Goal: Task Accomplishment & Management: Use online tool/utility

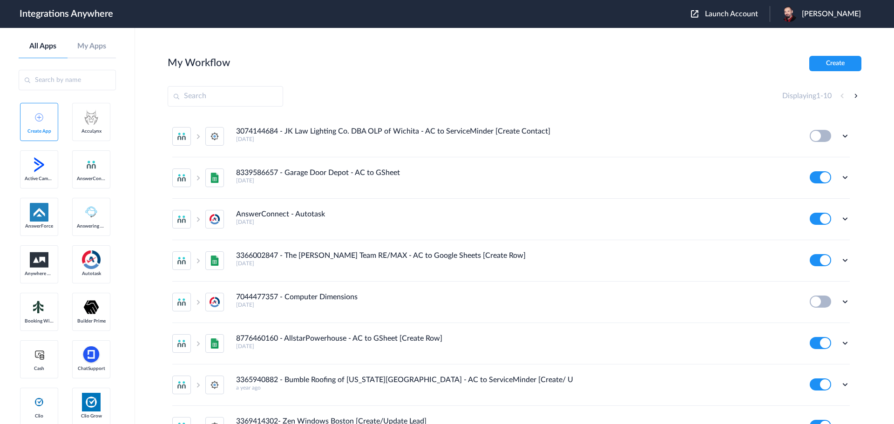
click at [742, 12] on span "Launch Account" at bounding box center [731, 13] width 53 height 7
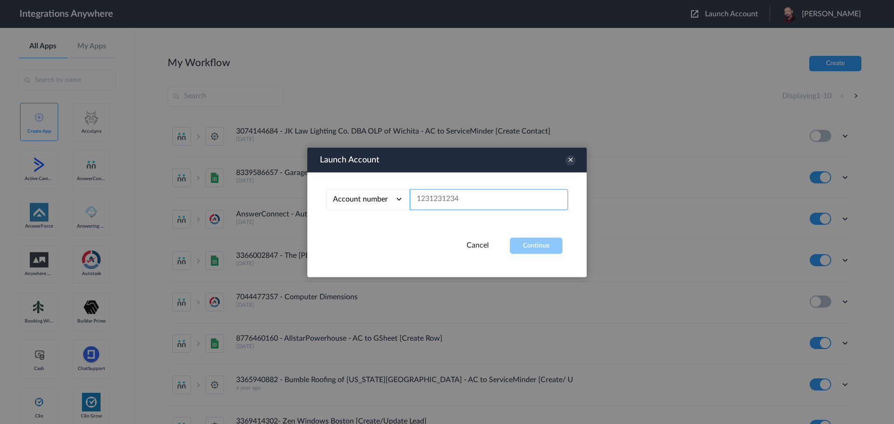
paste input "7043269749"
type input "7043269749"
click at [547, 245] on button "Continue" at bounding box center [536, 246] width 53 height 16
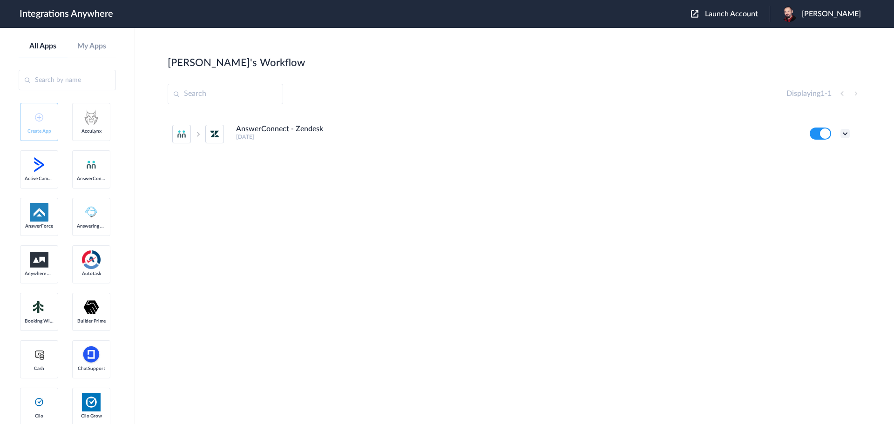
click at [843, 135] on icon at bounding box center [845, 133] width 9 height 9
click at [816, 169] on link "Task history" at bounding box center [819, 172] width 45 height 7
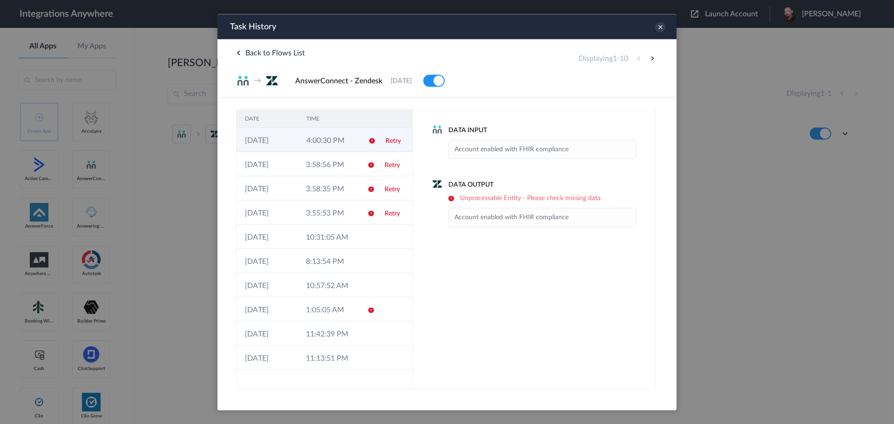
click at [400, 143] on link "Retry" at bounding box center [393, 140] width 15 height 7
click at [343, 235] on td "10:31:05 AM" at bounding box center [328, 237] width 61 height 24
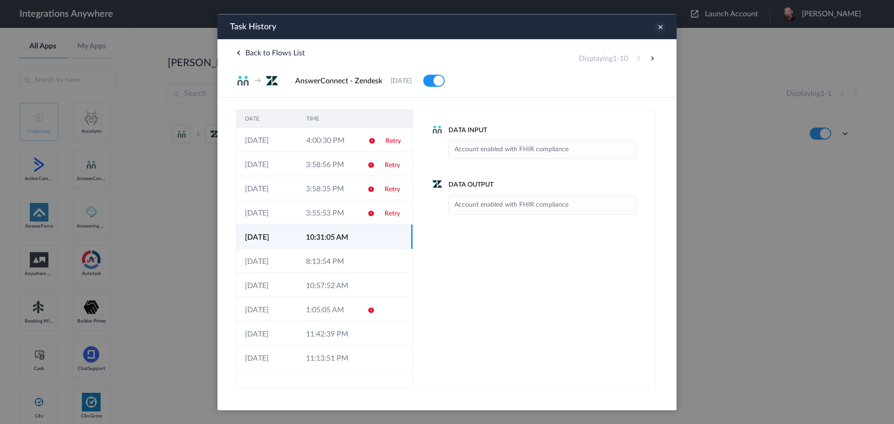
click at [661, 28] on icon at bounding box center [660, 27] width 10 height 10
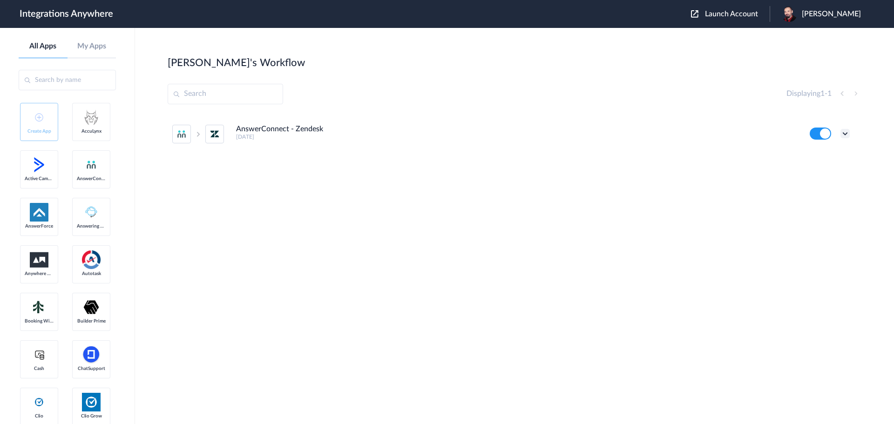
click at [846, 132] on icon at bounding box center [845, 133] width 9 height 9
click at [821, 159] on li "Edit" at bounding box center [820, 155] width 61 height 17
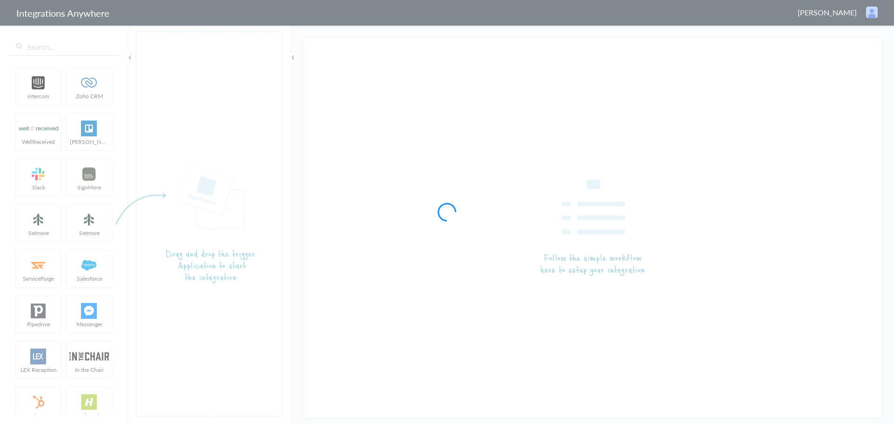
type input "AnswerConnect - Zendesk"
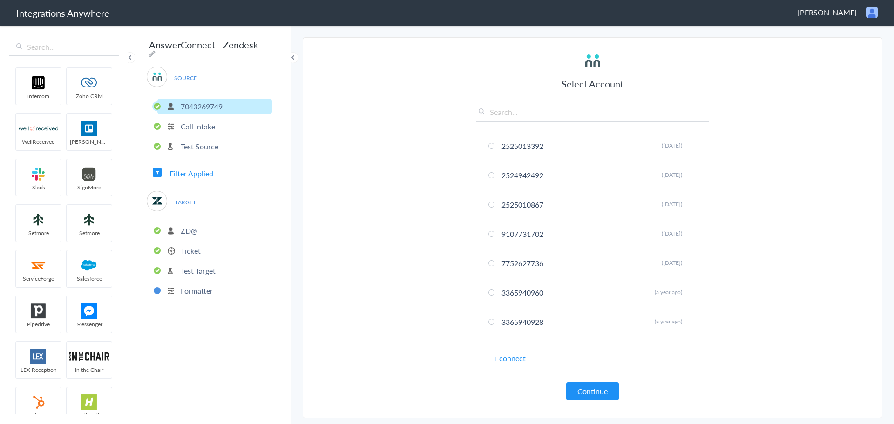
click at [187, 172] on span "Filter Applied" at bounding box center [192, 173] width 44 height 11
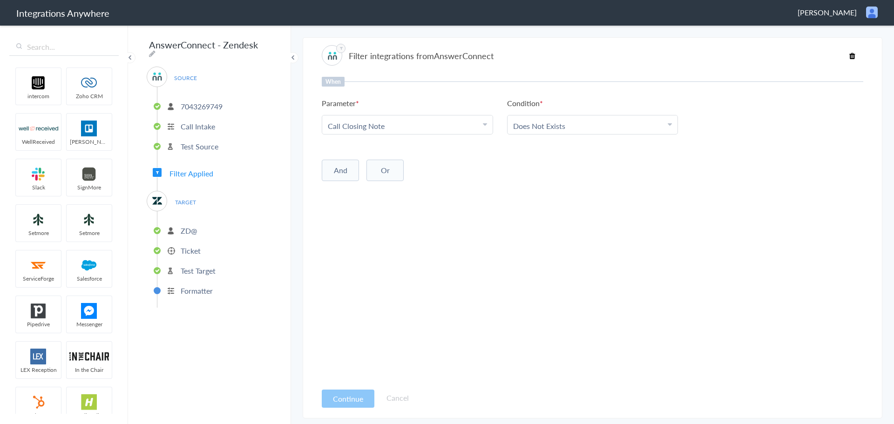
click at [188, 248] on p "Ticket" at bounding box center [191, 250] width 20 height 11
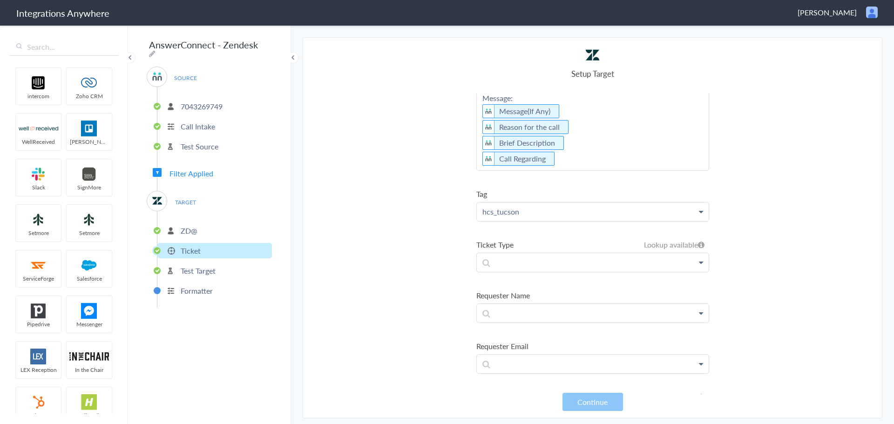
scroll to position [466, 0]
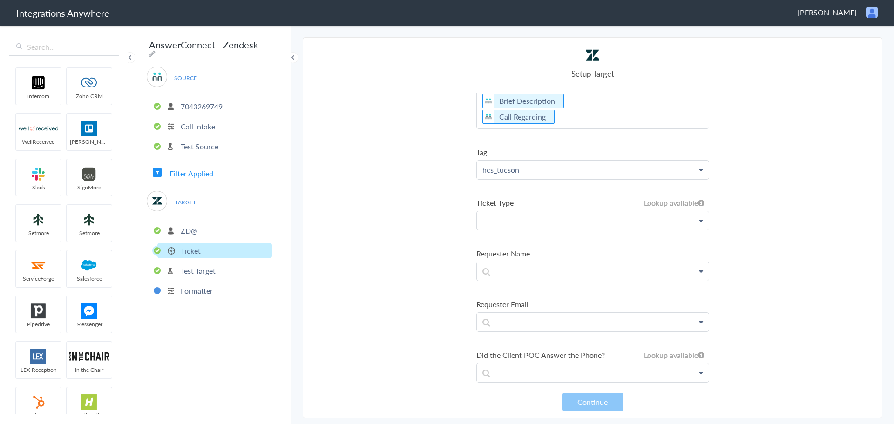
click at [640, 230] on p at bounding box center [593, 220] width 232 height 18
click at [366, 237] on section "Select Account 2525013392 Rename Delete (7 months ago) 2524942492 Rename Delete…" at bounding box center [593, 228] width 580 height 382
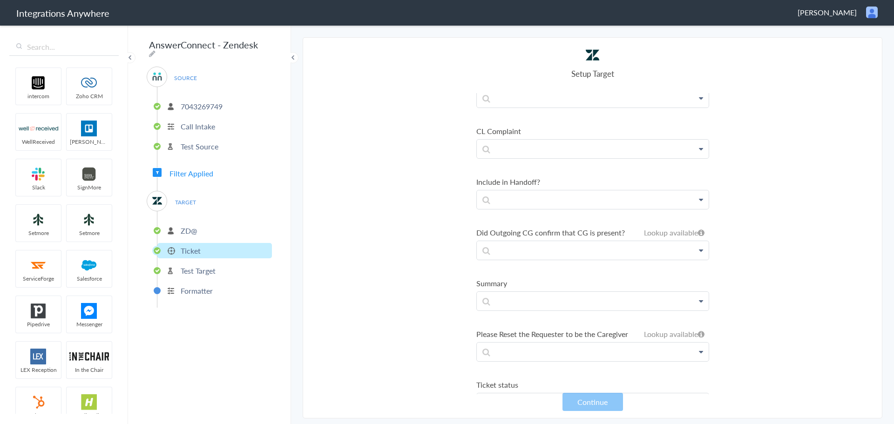
scroll to position [5911, 0]
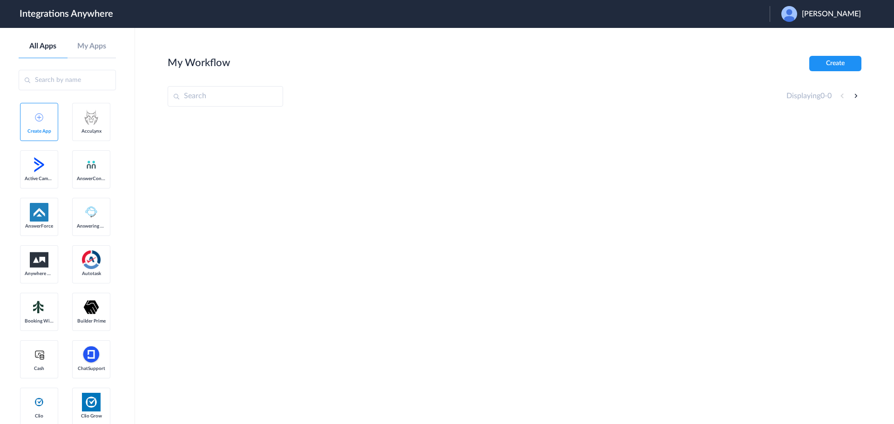
click at [836, 10] on span "Dana Kessler" at bounding box center [831, 14] width 59 height 9
click at [834, 12] on span "Dana Kessler" at bounding box center [831, 14] width 59 height 9
click at [797, 38] on link "Logout" at bounding box center [787, 37] width 20 height 7
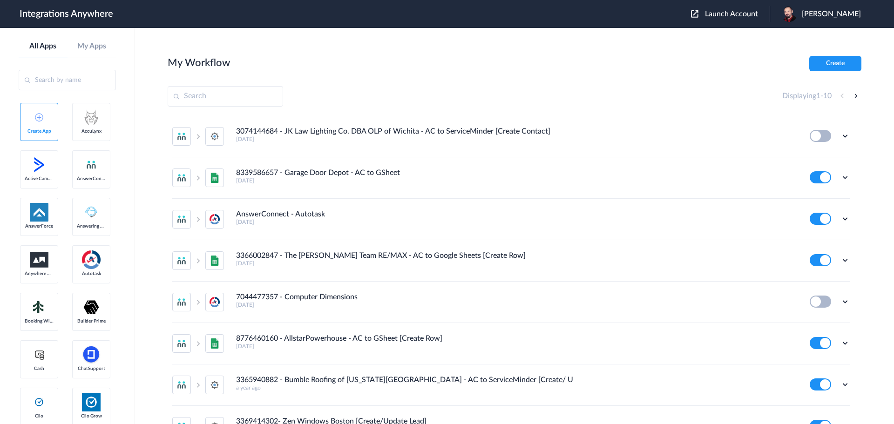
click at [758, 14] on span "Launch Account" at bounding box center [731, 13] width 53 height 7
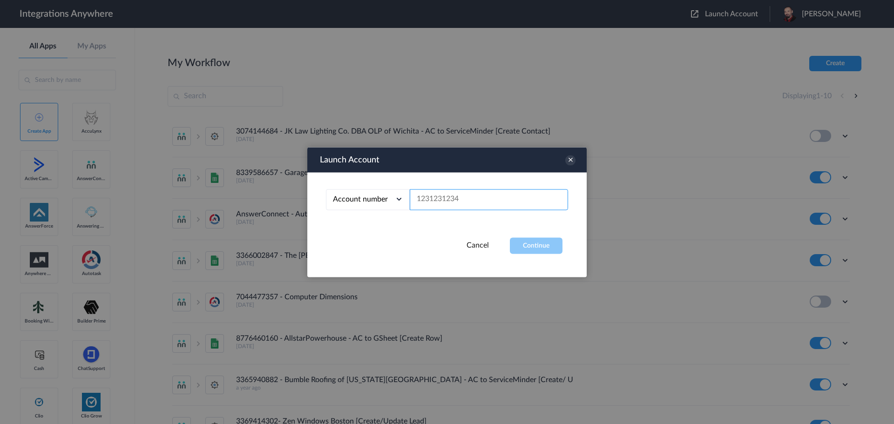
click at [458, 201] on input "text" at bounding box center [489, 199] width 158 height 21
paste input "2525799132"
click at [537, 248] on button "Continue" at bounding box center [536, 246] width 53 height 16
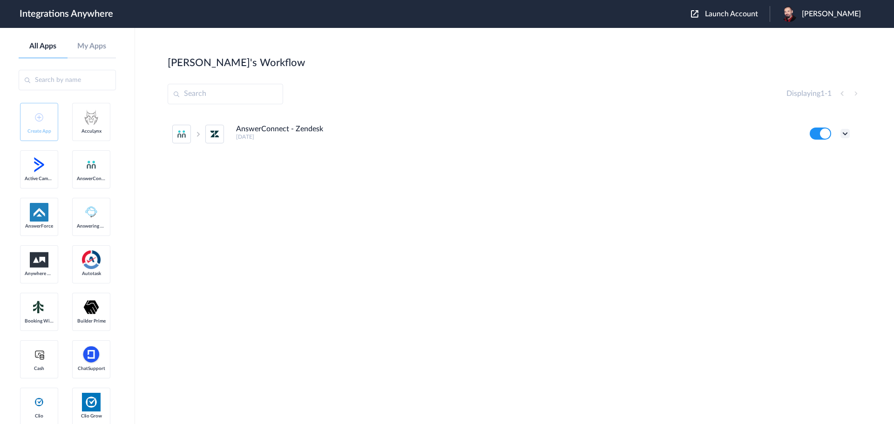
click at [845, 134] on icon at bounding box center [845, 133] width 9 height 9
click at [813, 156] on link "Edit" at bounding box center [808, 155] width 22 height 7
click at [754, 14] on span "Launch Account" at bounding box center [731, 13] width 53 height 7
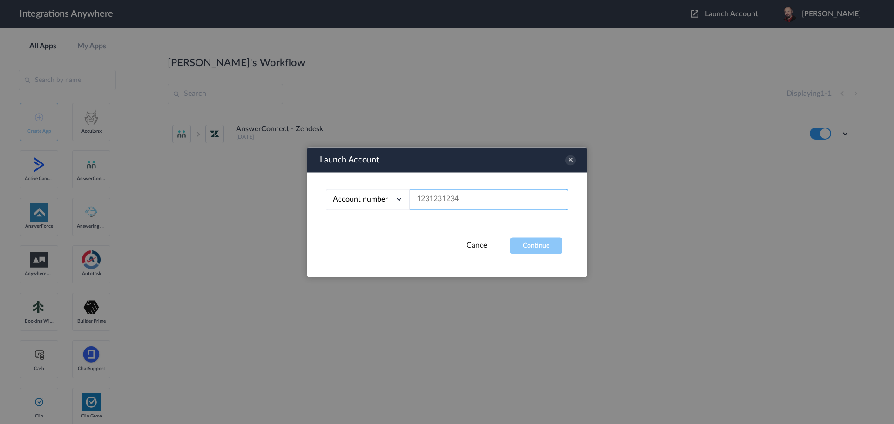
paste input "9107166766"
type input "9107166766"
click at [529, 247] on button "Continue" at bounding box center [536, 246] width 53 height 16
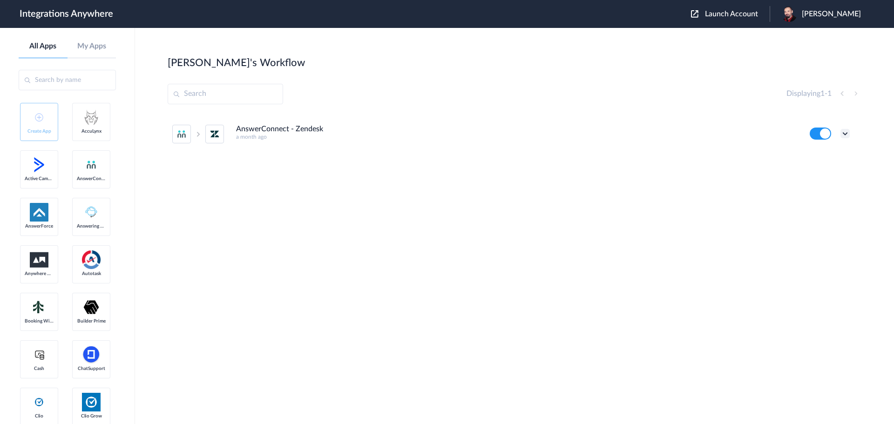
click at [844, 136] on icon at bounding box center [845, 133] width 9 height 9
click at [817, 160] on li "Edit" at bounding box center [820, 155] width 61 height 17
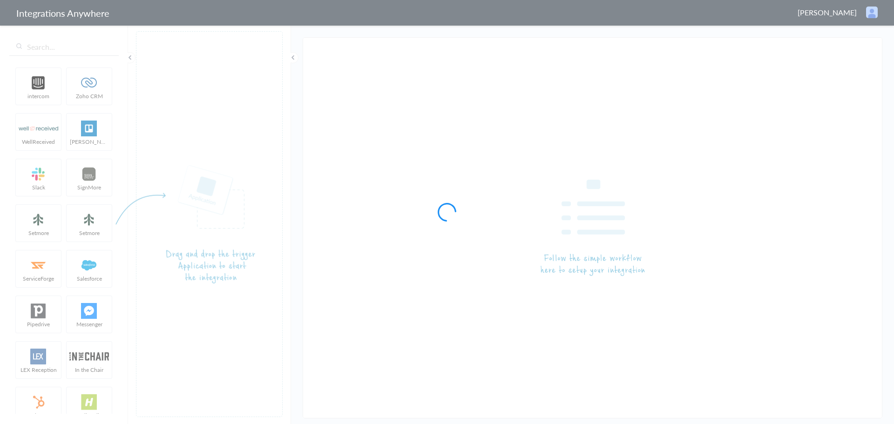
type input "AnswerConnect - Zendesk"
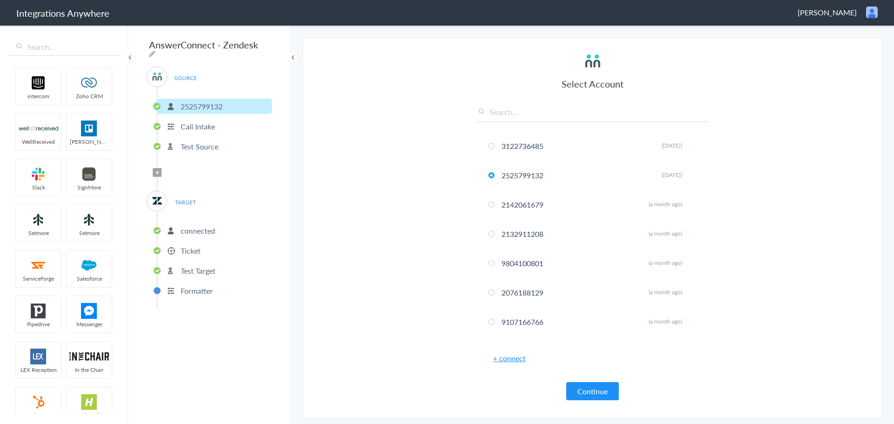
click at [194, 246] on p "Ticket" at bounding box center [191, 250] width 20 height 11
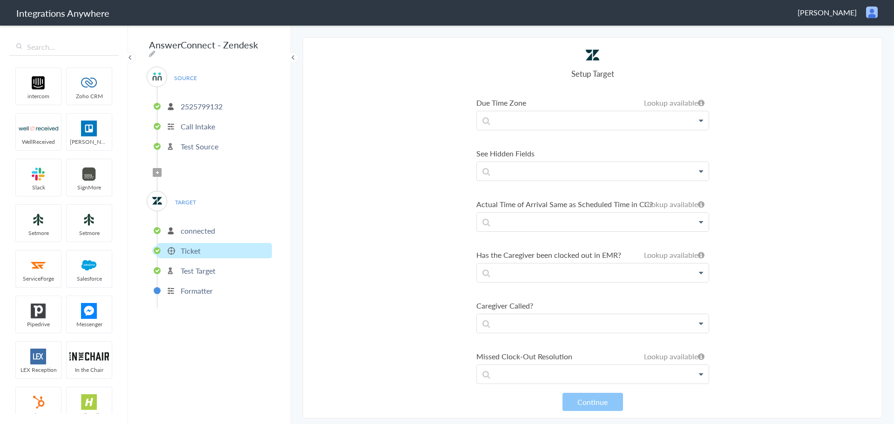
scroll to position [2935, 0]
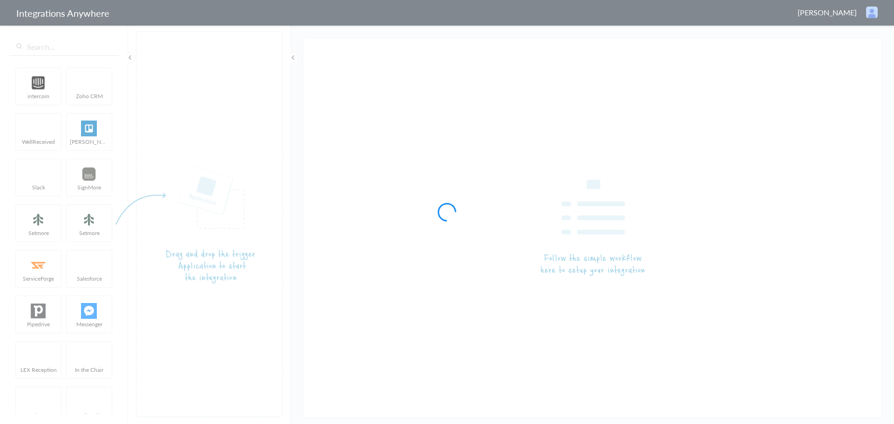
type input "AnswerConnect - Zendesk"
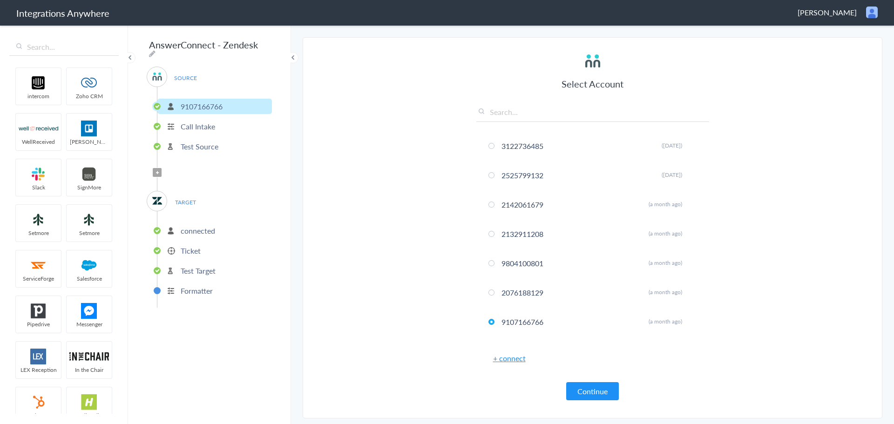
click at [185, 248] on p "Ticket" at bounding box center [191, 250] width 20 height 11
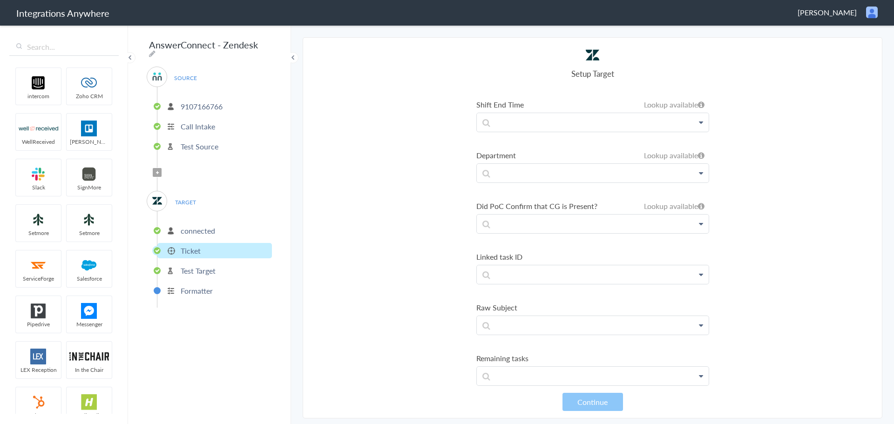
scroll to position [1398, 0]
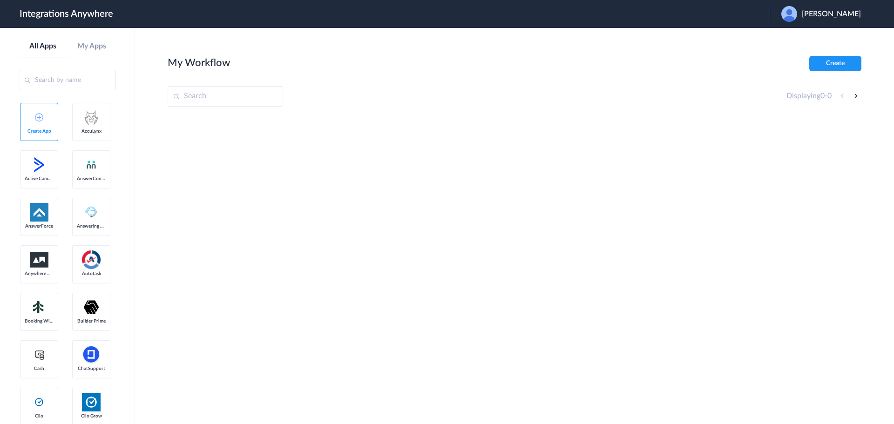
click at [837, 13] on span "[PERSON_NAME]" at bounding box center [831, 14] width 59 height 9
click at [797, 37] on link "Logout" at bounding box center [787, 37] width 20 height 7
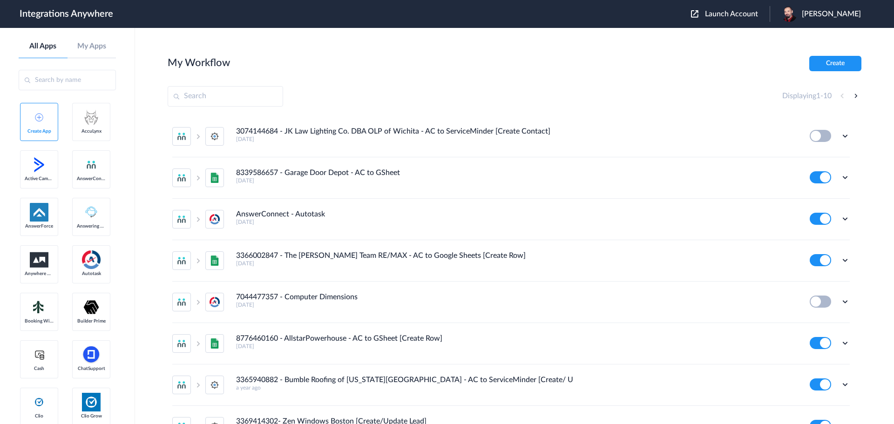
click at [753, 10] on span "Launch Account" at bounding box center [731, 13] width 53 height 7
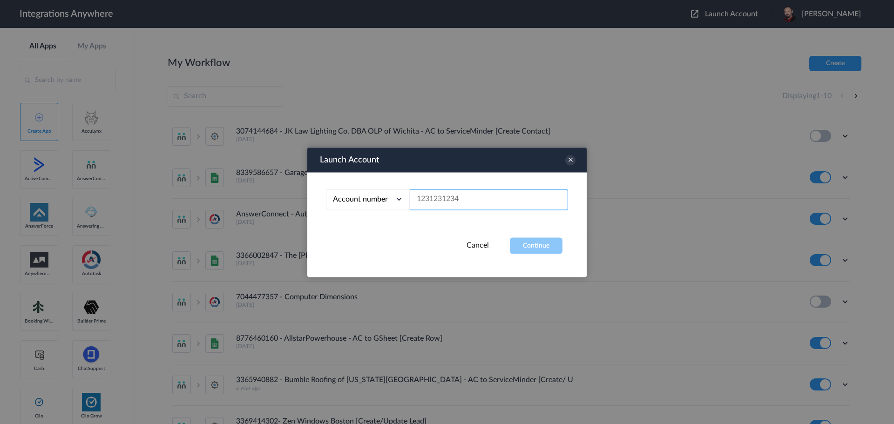
paste input "7043269749"
click at [534, 246] on button "Continue" at bounding box center [536, 246] width 53 height 16
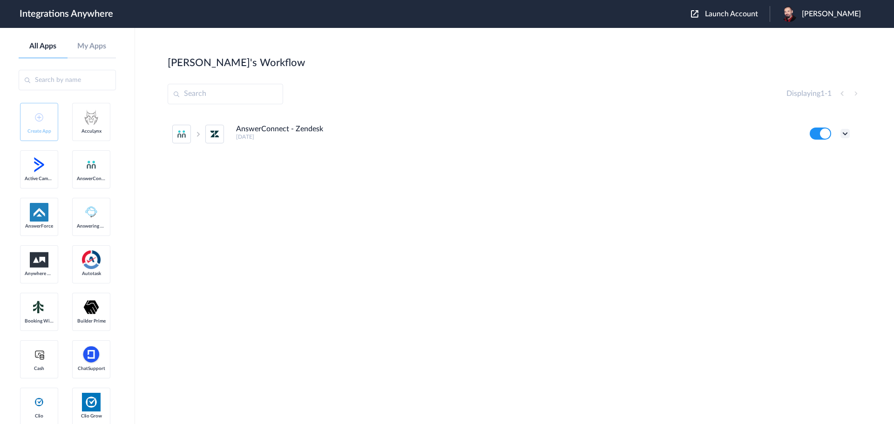
click at [845, 135] on icon at bounding box center [845, 133] width 9 height 9
click at [821, 169] on li "Task history" at bounding box center [820, 172] width 61 height 17
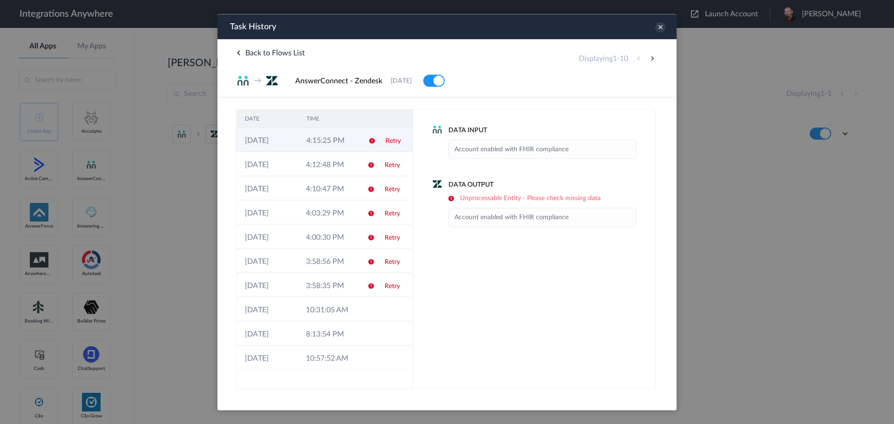
click at [394, 142] on link "Retry" at bounding box center [393, 140] width 15 height 7
click at [319, 140] on td "4:15:25 PM" at bounding box center [328, 140] width 61 height 24
click at [658, 27] on icon at bounding box center [660, 27] width 10 height 10
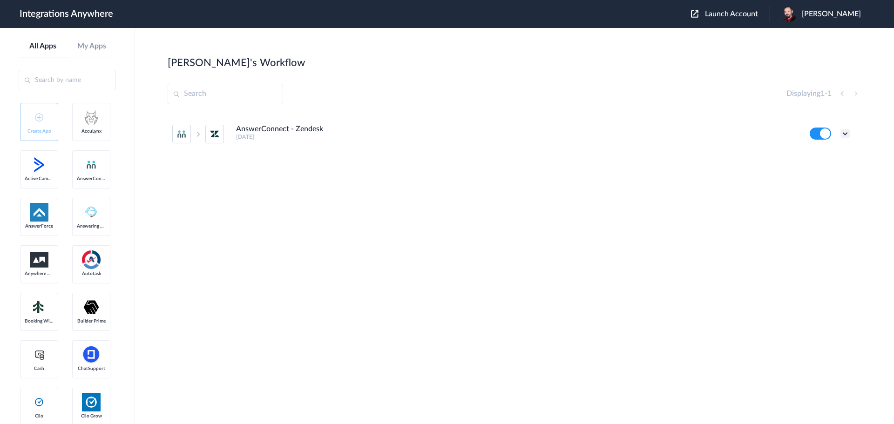
click at [844, 134] on icon at bounding box center [845, 133] width 9 height 9
click at [812, 156] on link "Edit" at bounding box center [808, 155] width 22 height 7
click at [758, 12] on span "Launch Account" at bounding box center [731, 13] width 53 height 7
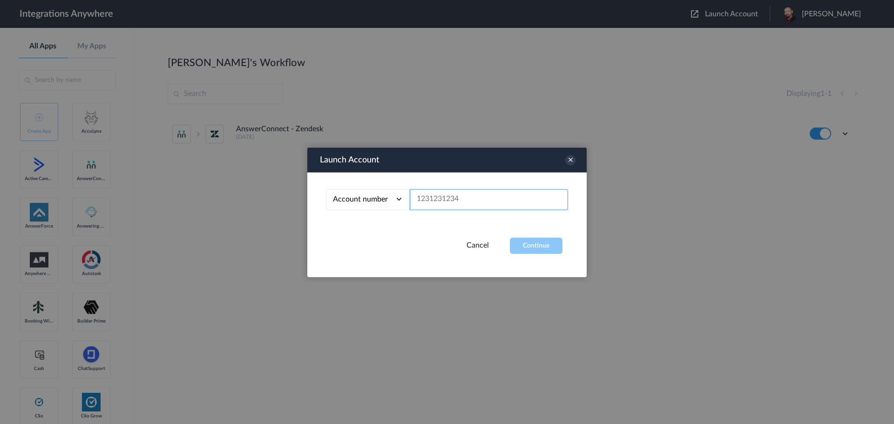
paste input "9107731702"
click at [546, 237] on div "Account number Account number Email address 9107731702" at bounding box center [447, 204] width 280 height 65
click at [541, 244] on button "Continue" at bounding box center [536, 246] width 53 height 16
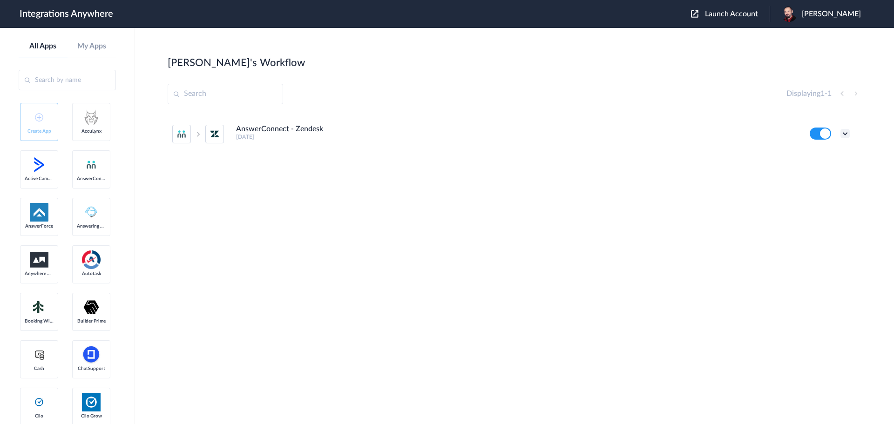
click at [844, 136] on icon at bounding box center [845, 133] width 9 height 9
click at [816, 156] on link "Edit" at bounding box center [808, 155] width 22 height 7
click at [738, 16] on span "Launch Account" at bounding box center [731, 13] width 53 height 7
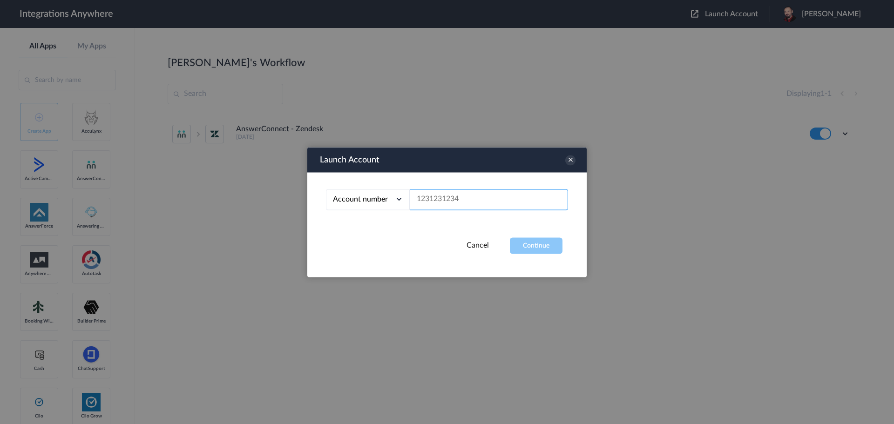
click at [465, 197] on input "text" at bounding box center [489, 199] width 158 height 21
paste input "7043269749"
type input "7043269749"
click at [539, 250] on button "Continue" at bounding box center [536, 246] width 53 height 16
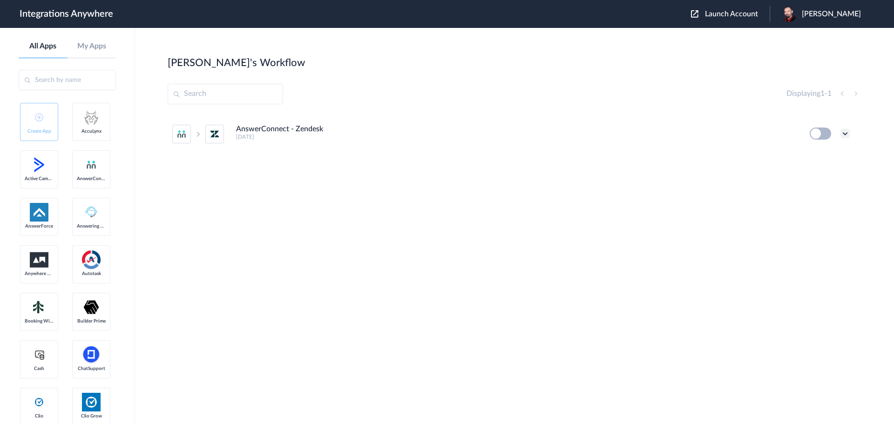
click at [843, 132] on icon at bounding box center [845, 133] width 9 height 9
click at [824, 154] on li "Edit" at bounding box center [820, 155] width 61 height 17
click at [844, 12] on span "Josh Reese" at bounding box center [831, 14] width 59 height 9
click at [797, 55] on link "Logout" at bounding box center [787, 55] width 20 height 7
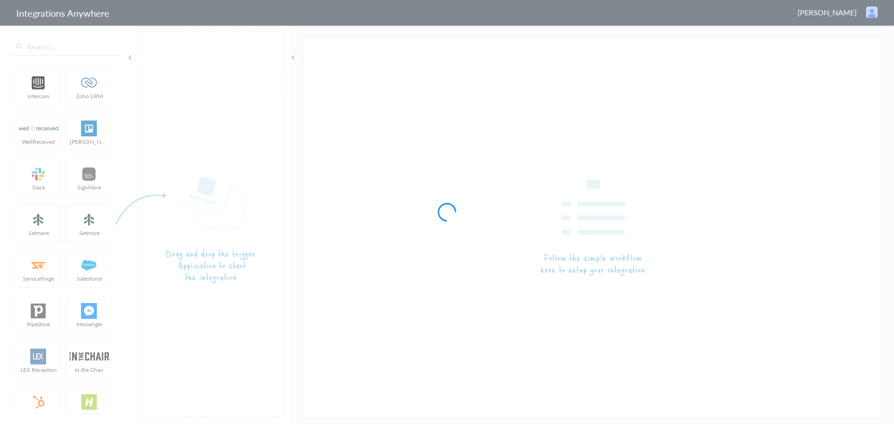
type input "AnswerConnect - Zendesk"
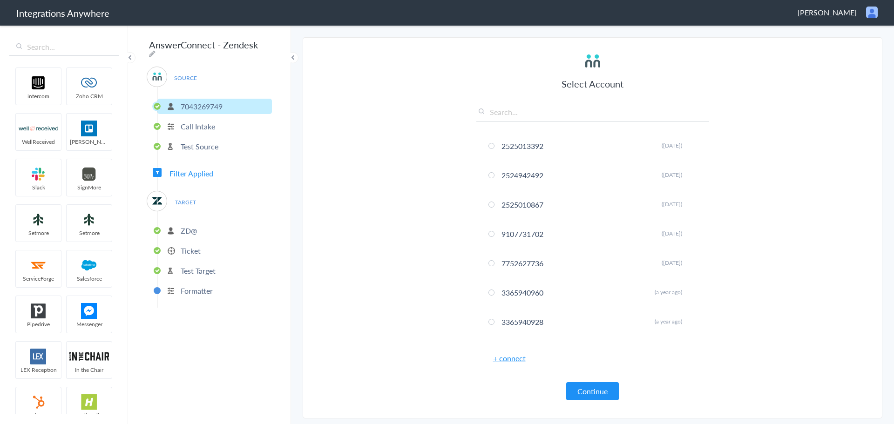
click at [203, 122] on p "Call Intake" at bounding box center [198, 126] width 34 height 11
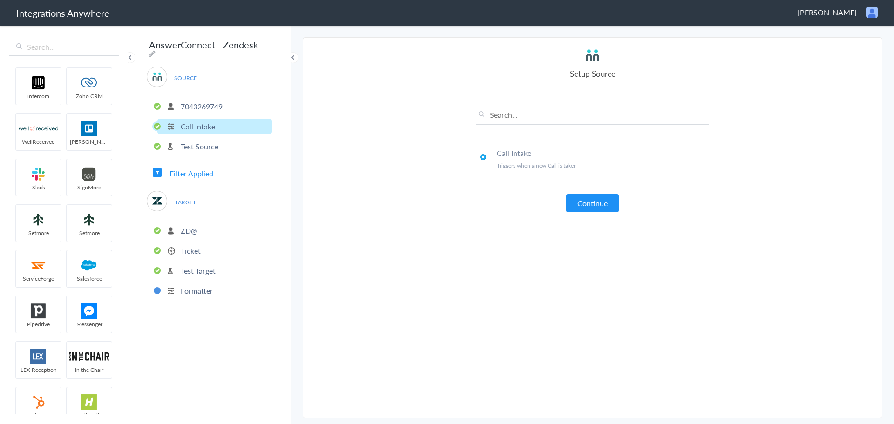
click at [198, 146] on p "Test Source" at bounding box center [200, 146] width 38 height 11
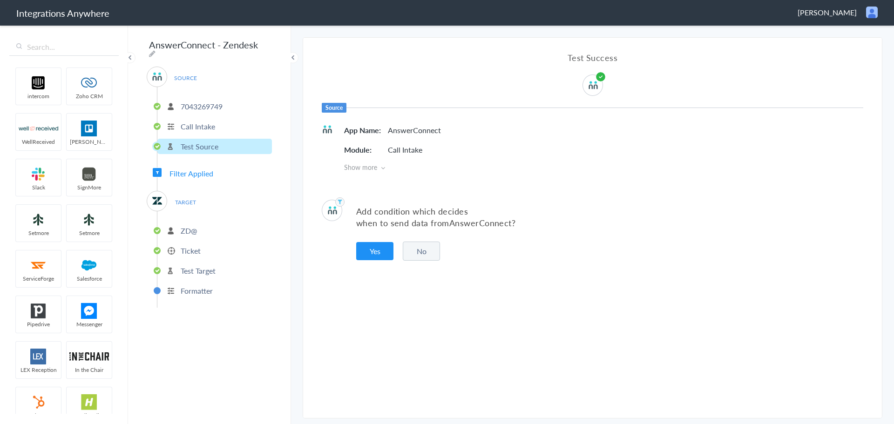
click at [184, 172] on span "Filter Applied" at bounding box center [192, 173] width 44 height 11
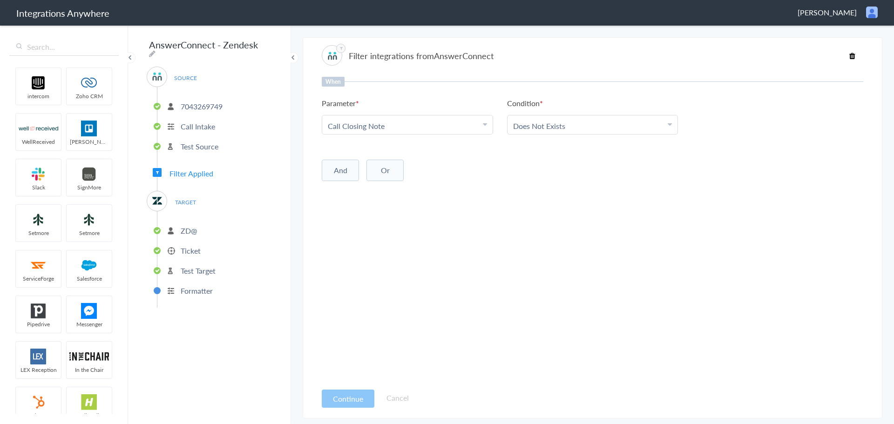
click at [185, 225] on p "ZD@" at bounding box center [189, 230] width 16 height 11
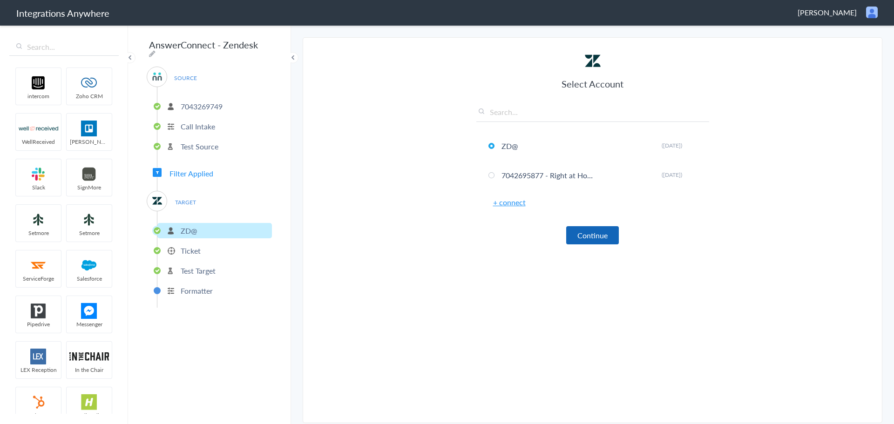
click at [603, 238] on button "Continue" at bounding box center [592, 235] width 53 height 18
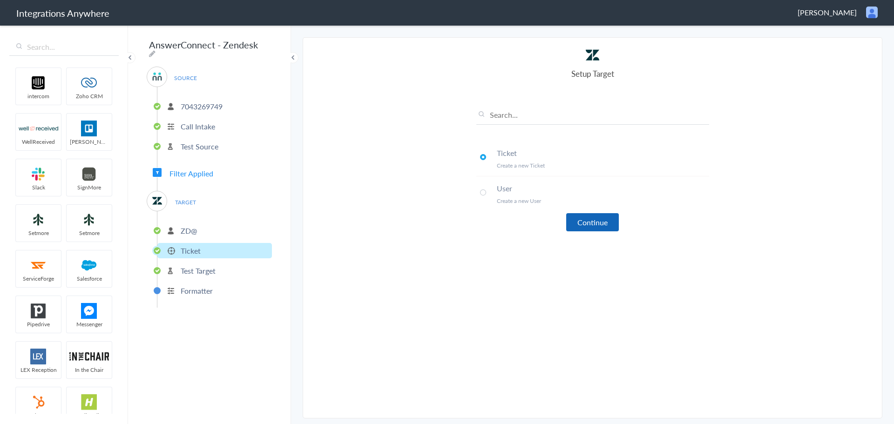
click at [594, 222] on button "Continue" at bounding box center [592, 222] width 53 height 18
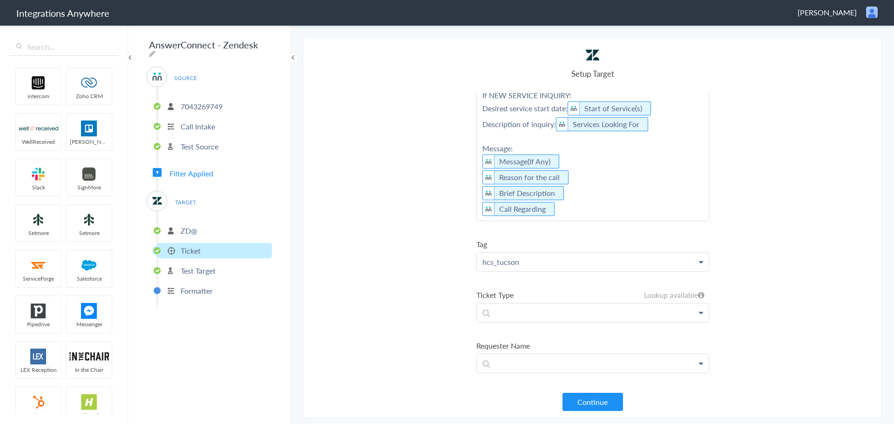
scroll to position [419, 0]
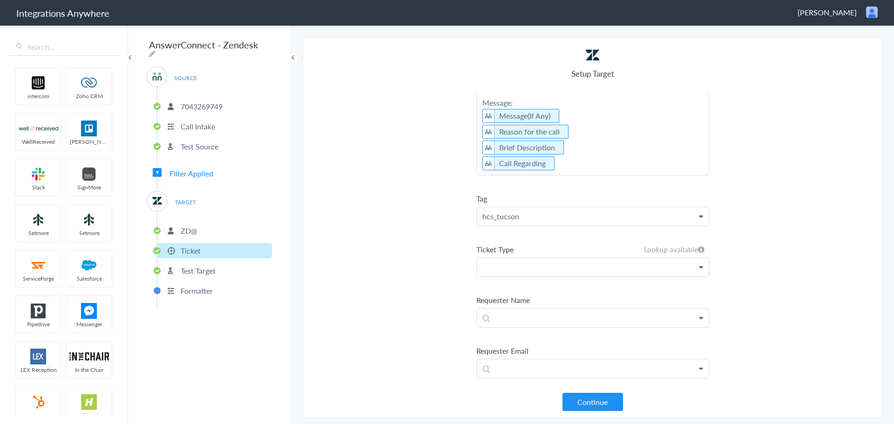
click at [582, 275] on p at bounding box center [593, 267] width 232 height 19
click at [395, 277] on section "Select Account 2525013392 Rename Delete ([DATE]) 2524942492 Rename Delete ([DAT…" at bounding box center [593, 228] width 580 height 382
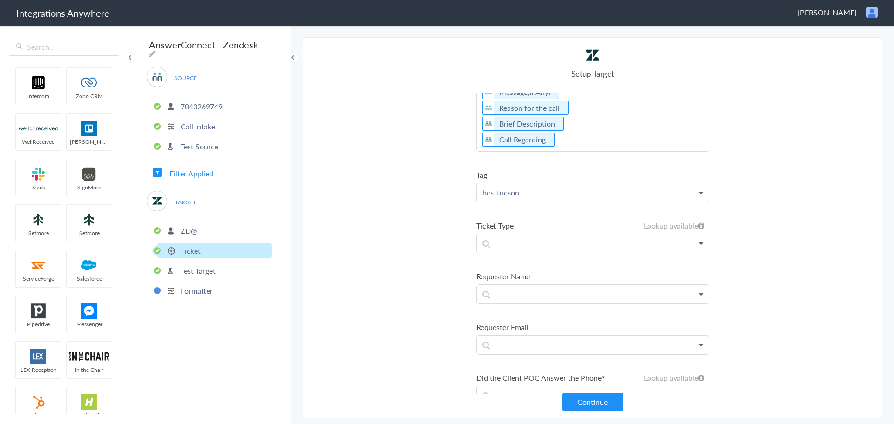
scroll to position [466, 0]
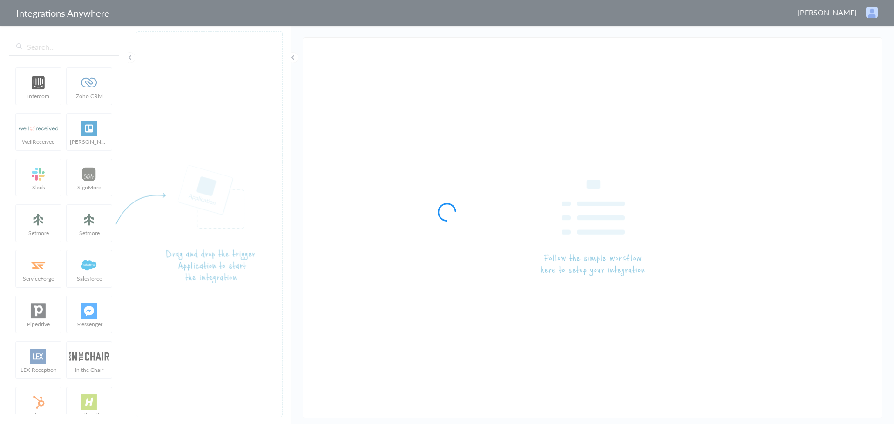
type input "AnswerConnect - Zendesk"
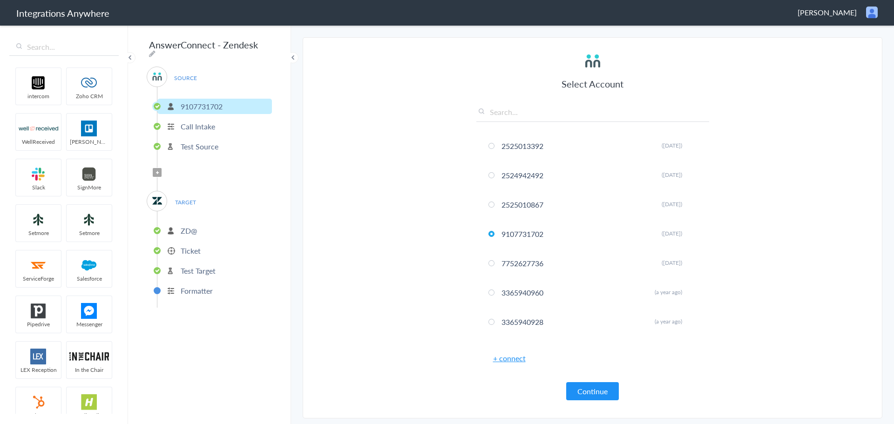
click at [189, 247] on p "Ticket" at bounding box center [191, 250] width 20 height 11
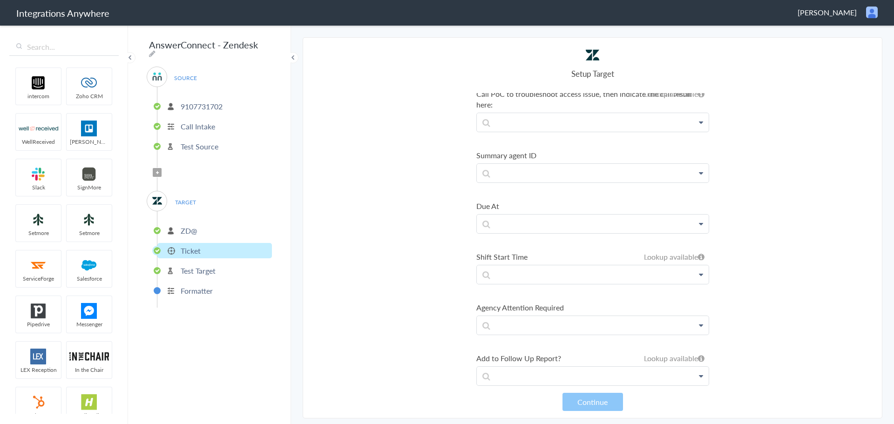
scroll to position [4565, 0]
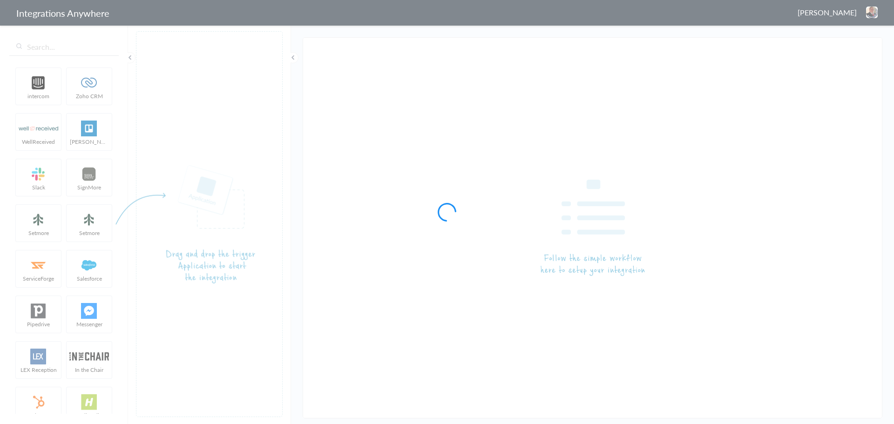
type input "AnswerConnect - Zendesk"
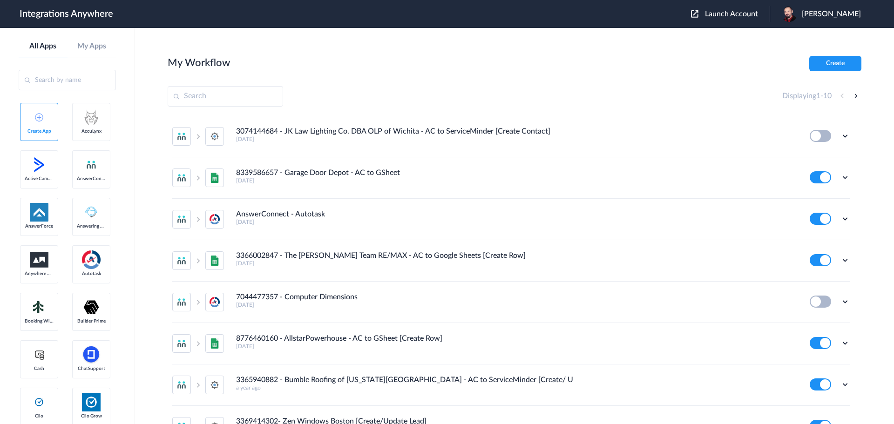
click at [736, 11] on span "Launch Account" at bounding box center [731, 13] width 53 height 7
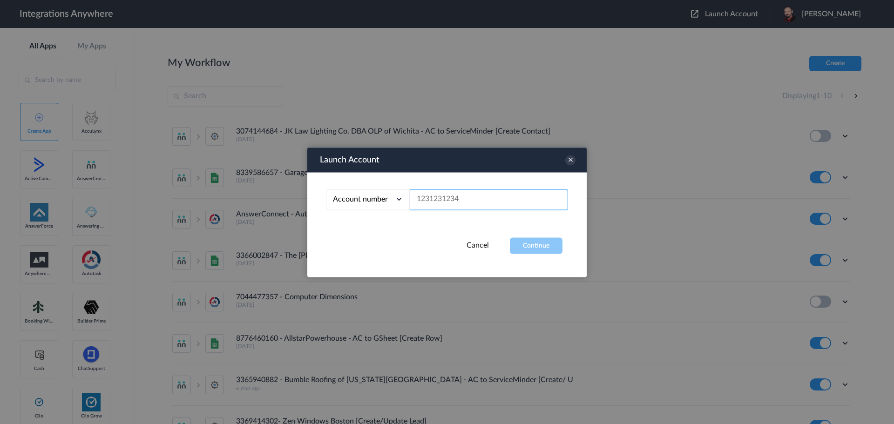
paste input "7043269749"
click at [535, 247] on button "Continue" at bounding box center [536, 246] width 53 height 16
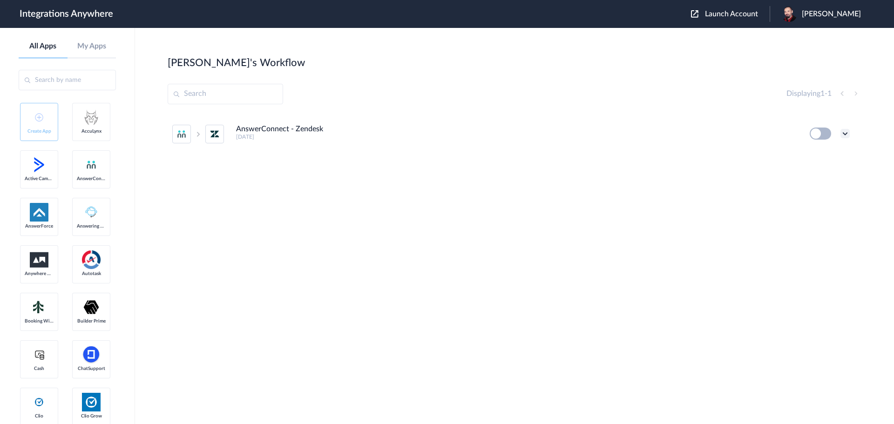
click at [846, 135] on icon at bounding box center [845, 133] width 9 height 9
click at [826, 151] on li "Edit" at bounding box center [820, 155] width 61 height 17
click at [736, 12] on span "Launch Account" at bounding box center [731, 13] width 53 height 7
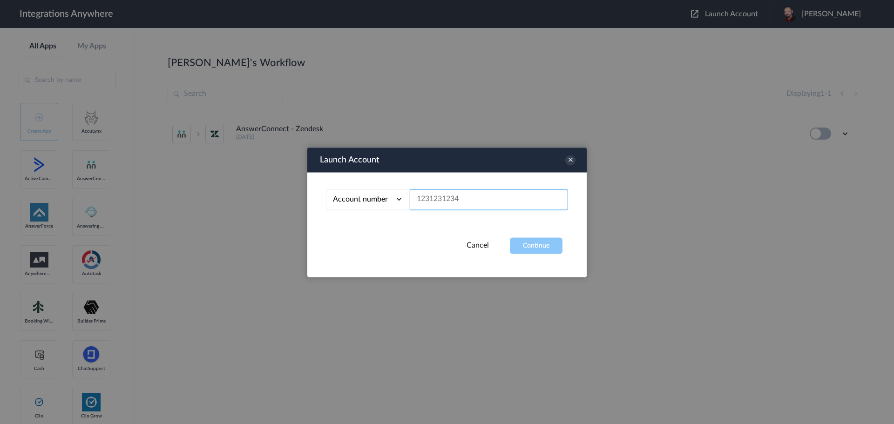
paste input "8662480472"
click at [537, 245] on button "Continue" at bounding box center [536, 246] width 53 height 16
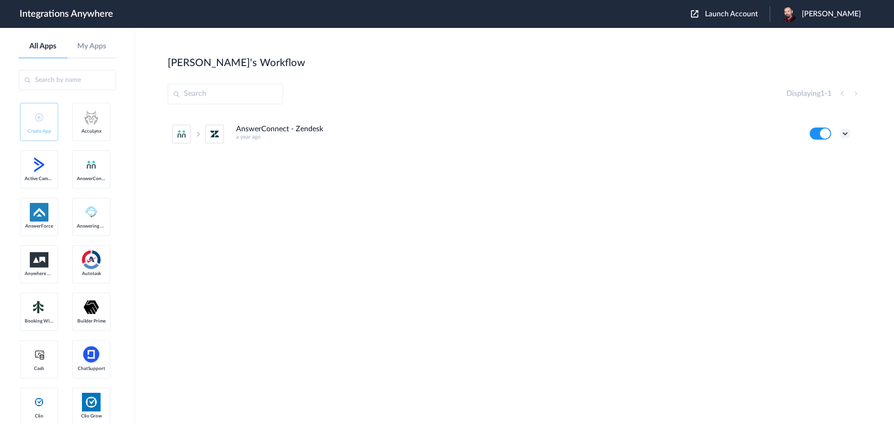
click at [846, 136] on icon at bounding box center [845, 133] width 9 height 9
click at [814, 151] on li "Edit" at bounding box center [820, 155] width 61 height 17
click at [844, 129] on div "Edit Task history Delete" at bounding box center [830, 134] width 40 height 12
click at [844, 130] on icon at bounding box center [845, 133] width 9 height 9
click at [758, 14] on span "Launch Account" at bounding box center [731, 13] width 53 height 7
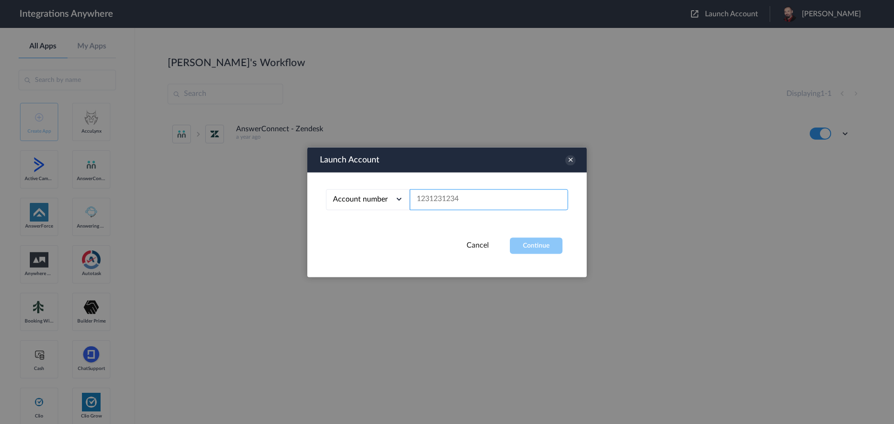
paste input "7043269749"
type input "7043269749"
click at [537, 243] on button "Continue" at bounding box center [536, 246] width 53 height 16
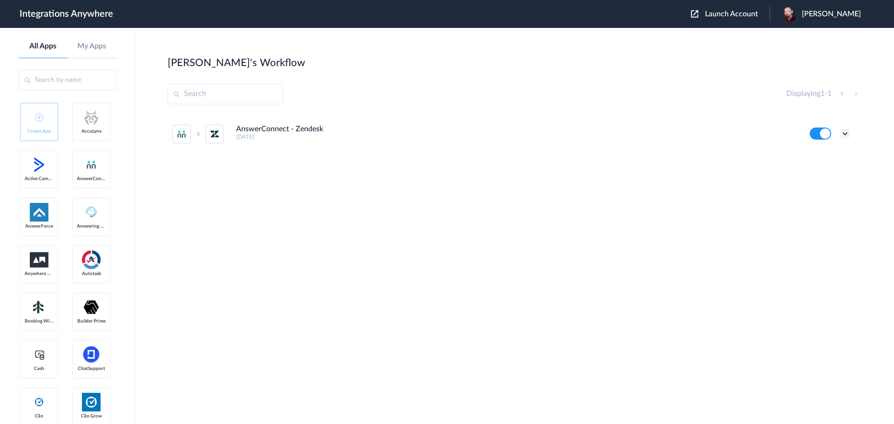
click at [844, 130] on icon at bounding box center [845, 133] width 9 height 9
click at [813, 151] on li "Edit" at bounding box center [820, 155] width 61 height 17
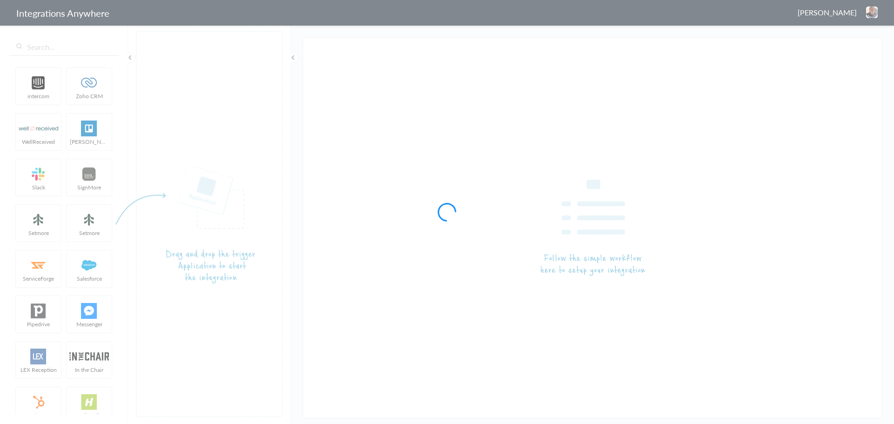
type input "AnswerConnect - Zendesk"
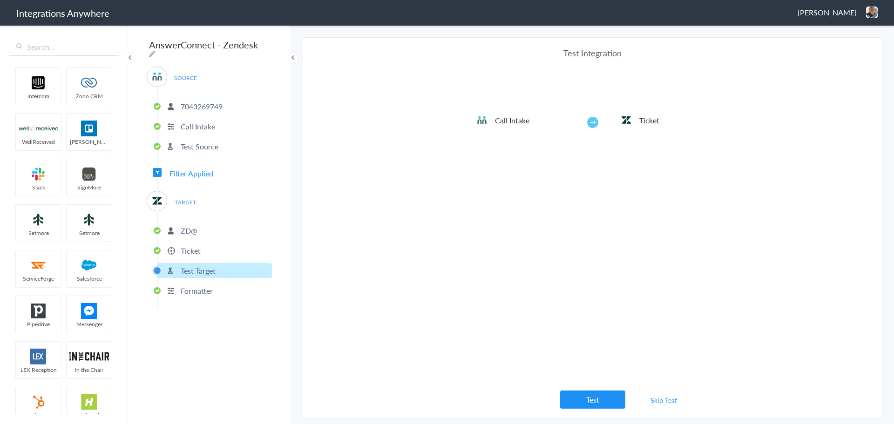
click at [178, 170] on span "Filter Applied" at bounding box center [192, 173] width 44 height 11
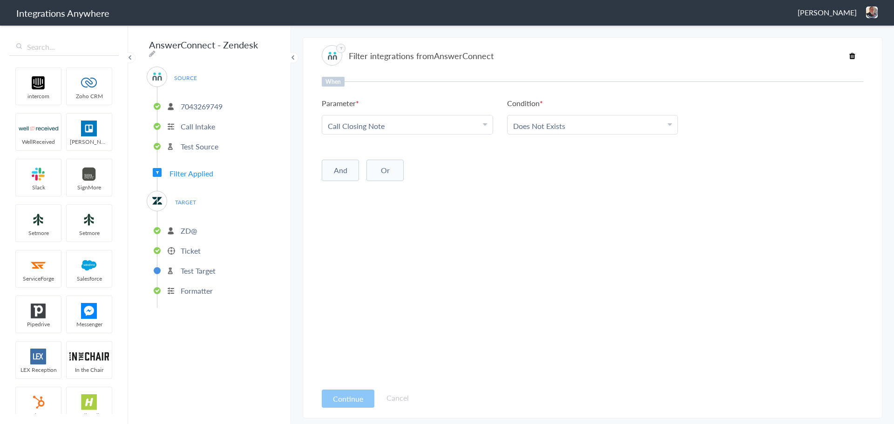
click at [184, 250] on p "Ticket" at bounding box center [191, 250] width 20 height 11
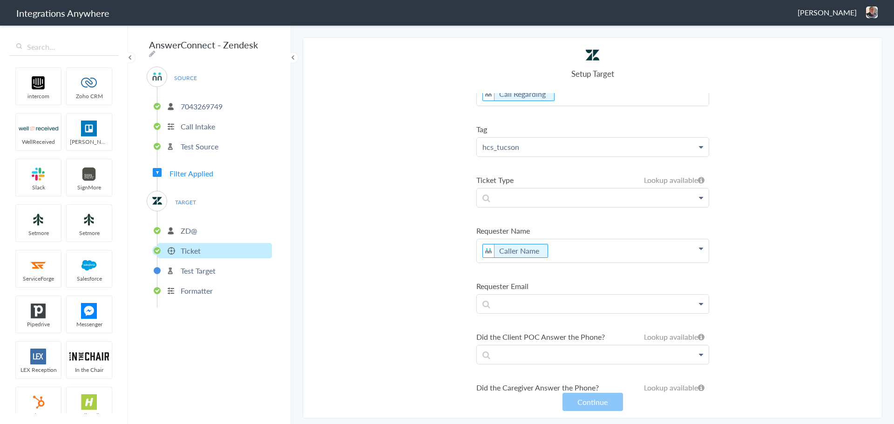
scroll to position [559, 0]
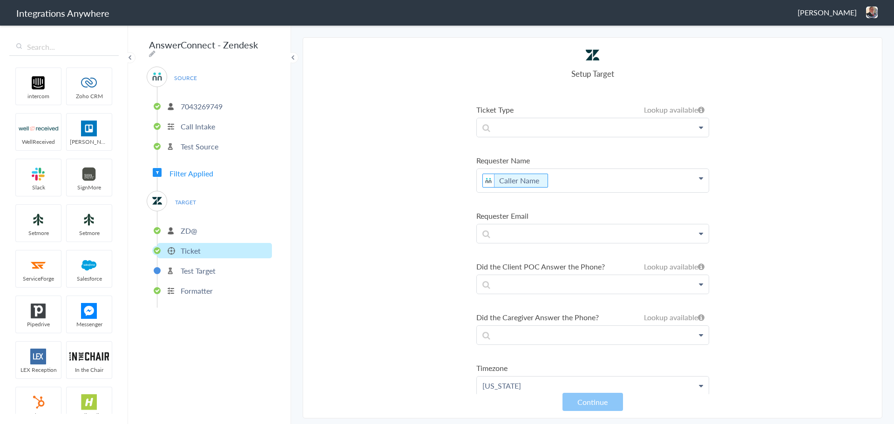
click at [563, 191] on p "Caller Name" at bounding box center [593, 180] width 232 height 23
click at [405, 223] on section "Select Account 2525013392 Rename Delete (7 months ago) 2524942492 Rename Delete…" at bounding box center [593, 228] width 580 height 382
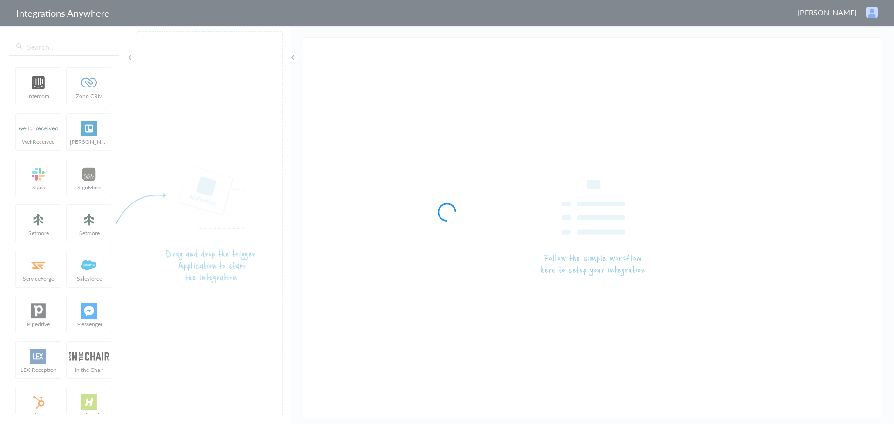
type input "AnswerConnect - Zendesk"
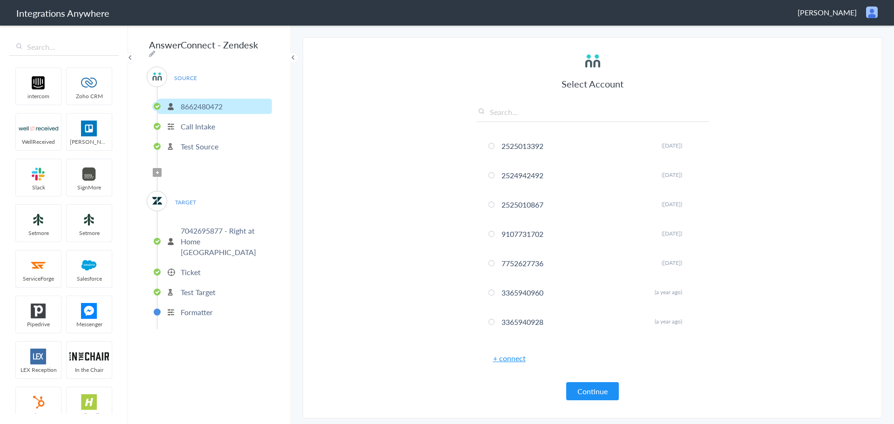
click at [184, 267] on p "Ticket" at bounding box center [191, 272] width 20 height 11
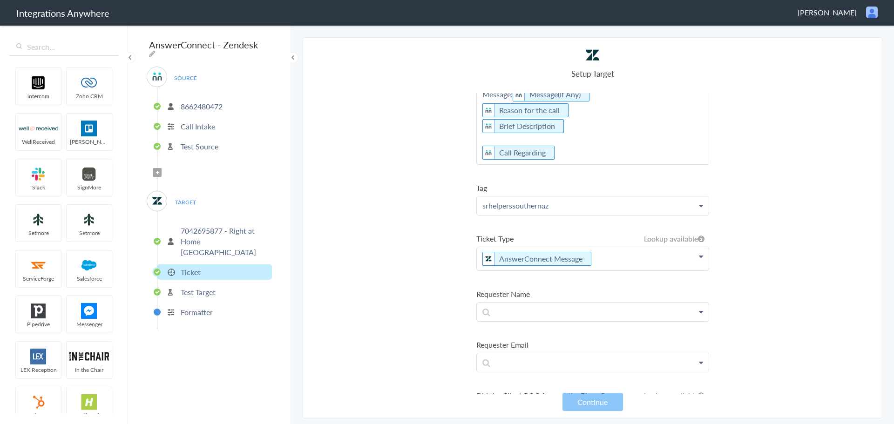
scroll to position [466, 0]
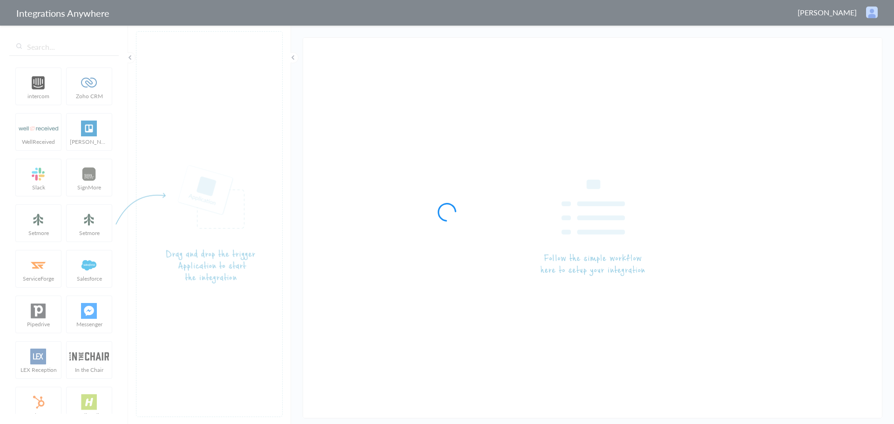
type input "AnswerConnect - Zendesk"
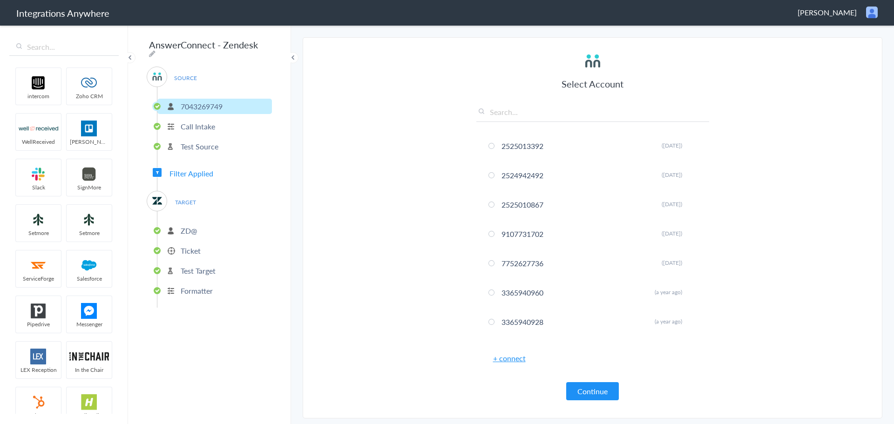
click at [191, 246] on p "Ticket" at bounding box center [191, 250] width 20 height 11
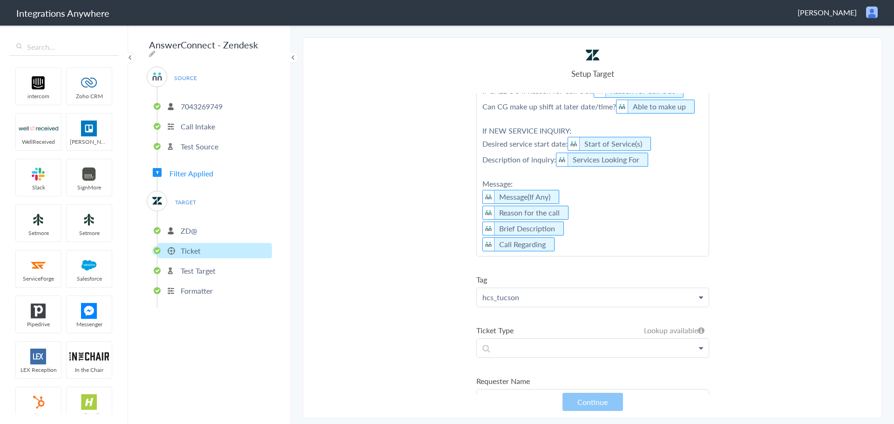
scroll to position [466, 0]
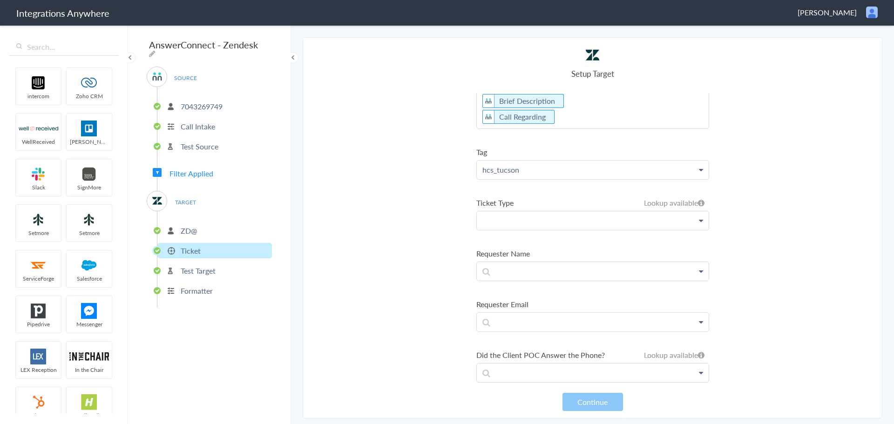
click at [565, 230] on p at bounding box center [593, 220] width 232 height 18
click at [531, 279] on link "AnswerConnect" at bounding box center [593, 268] width 232 height 20
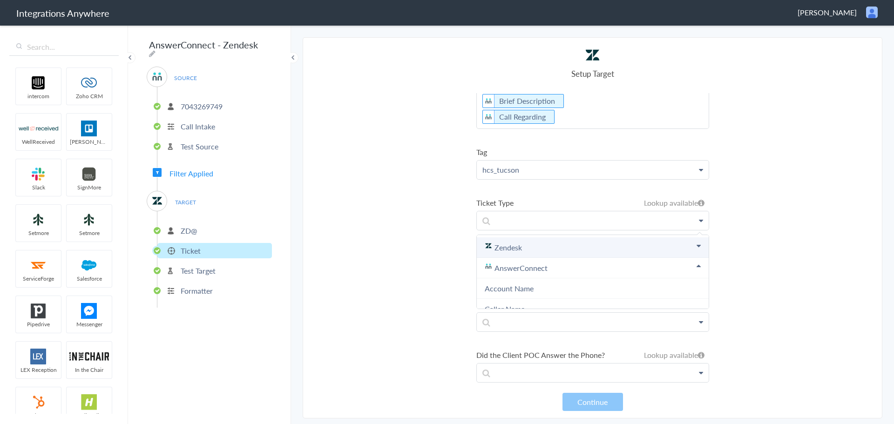
click at [533, 258] on link "Zendesk" at bounding box center [593, 248] width 232 height 20
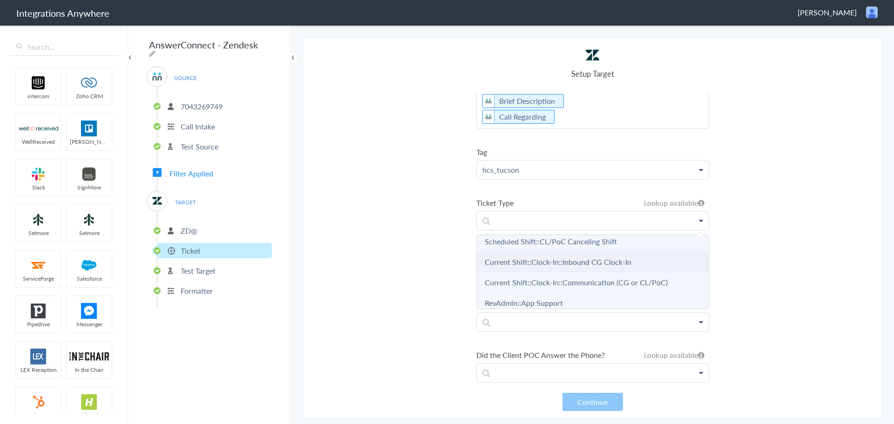
scroll to position [233, 0]
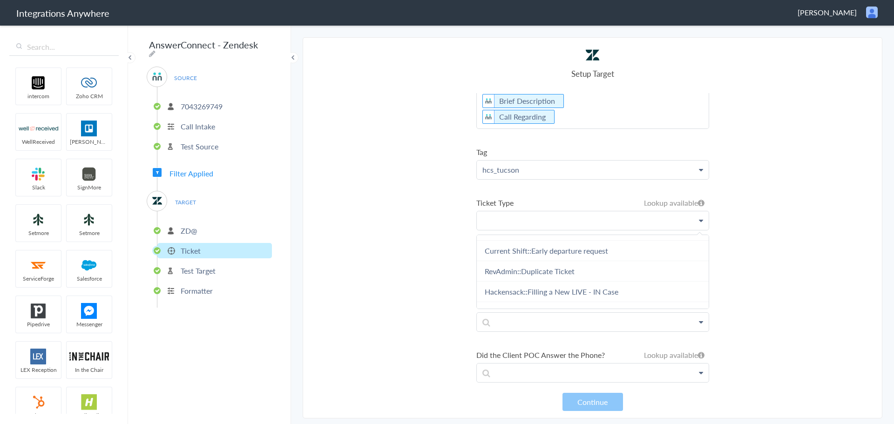
click at [532, 230] on p at bounding box center [593, 220] width 232 height 18
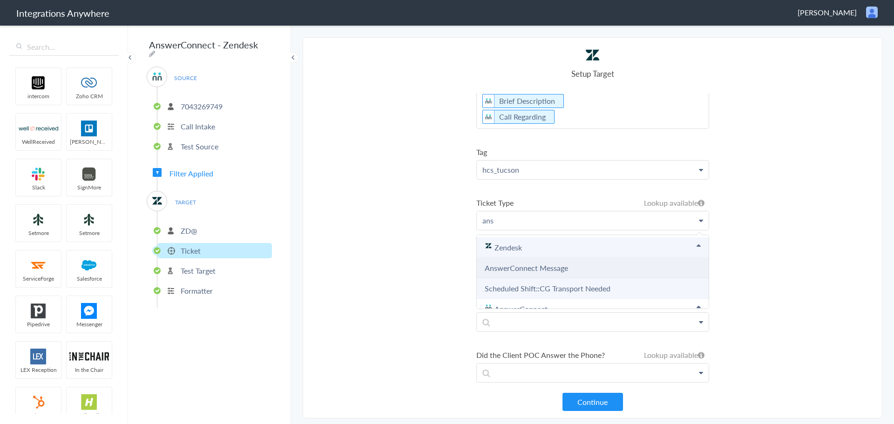
click at [532, 273] on link "AnswerConnect Message" at bounding box center [526, 268] width 83 height 11
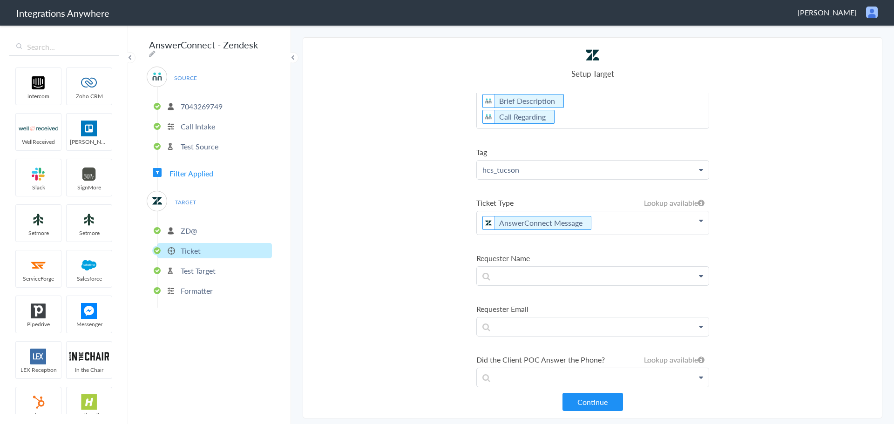
click at [396, 271] on section "Select Account 2525013392 Rename Delete (7 months ago) 2524942492 Rename Delete…" at bounding box center [593, 228] width 580 height 382
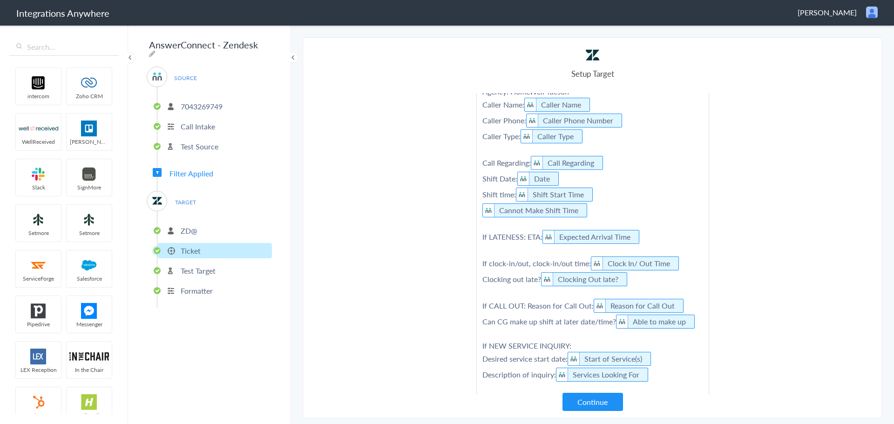
scroll to position [47, 0]
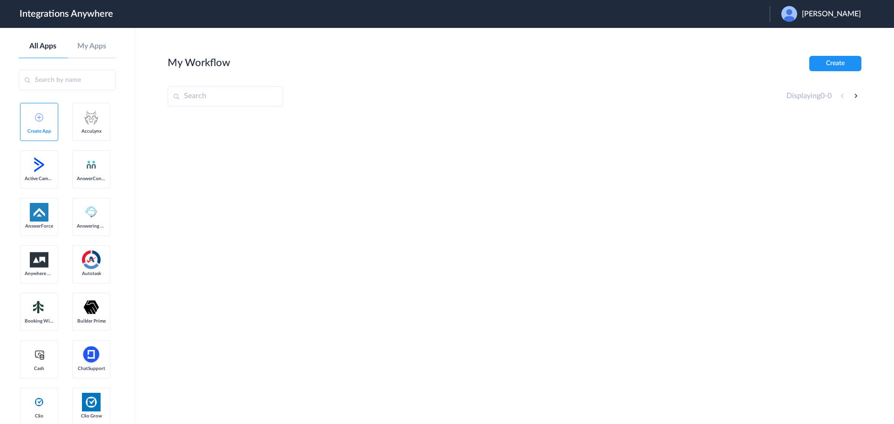
click at [836, 14] on span "[PERSON_NAME]" at bounding box center [831, 14] width 59 height 9
click at [797, 37] on link "Logout" at bounding box center [787, 37] width 20 height 7
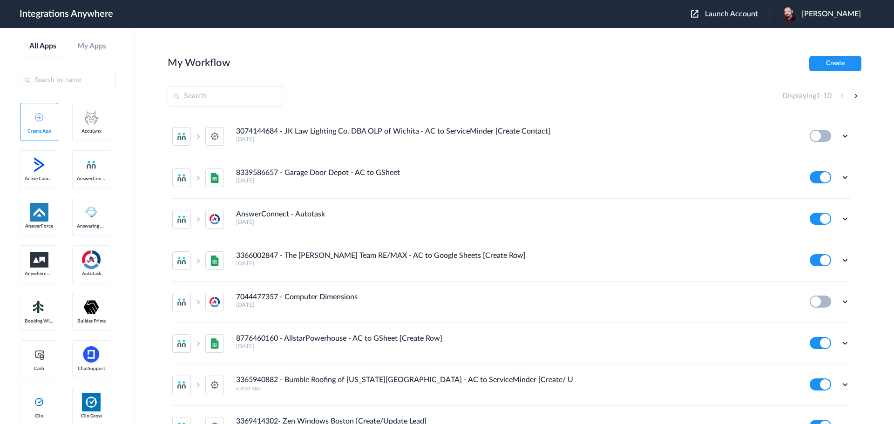
click at [740, 13] on span "Launch Account" at bounding box center [731, 13] width 53 height 7
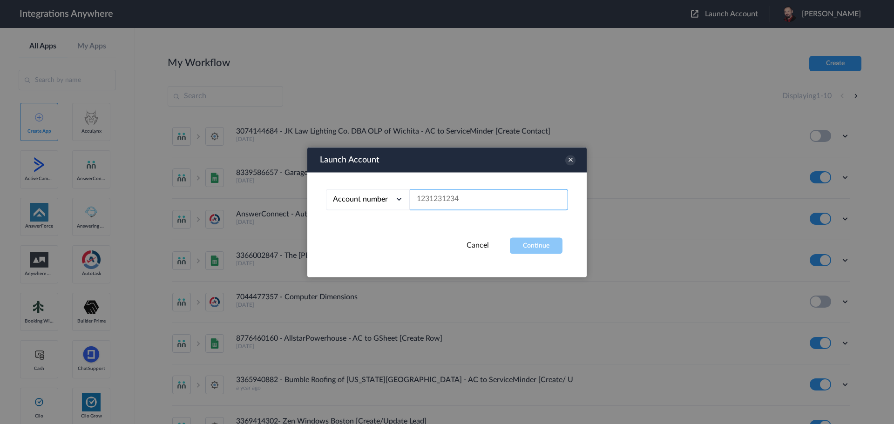
click at [488, 198] on input "text" at bounding box center [489, 199] width 158 height 21
paste input "7043269749"
click at [547, 241] on button "Continue" at bounding box center [536, 246] width 53 height 16
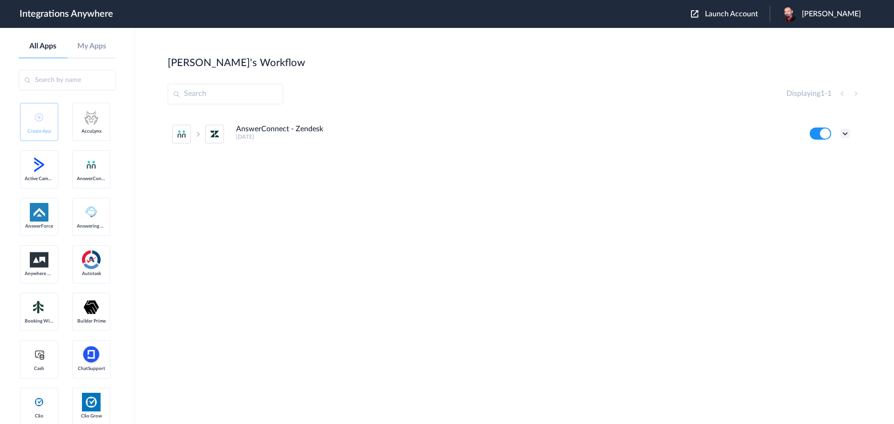
click at [850, 134] on icon at bounding box center [845, 133] width 9 height 9
click at [736, 15] on span "Launch Account" at bounding box center [731, 13] width 53 height 7
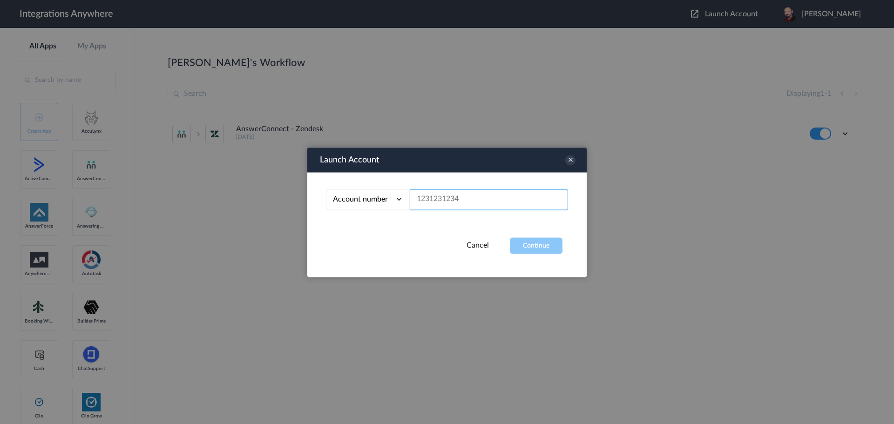
paste input "7043269749"
type input "7043269749"
click at [532, 244] on button "Continue" at bounding box center [536, 246] width 53 height 16
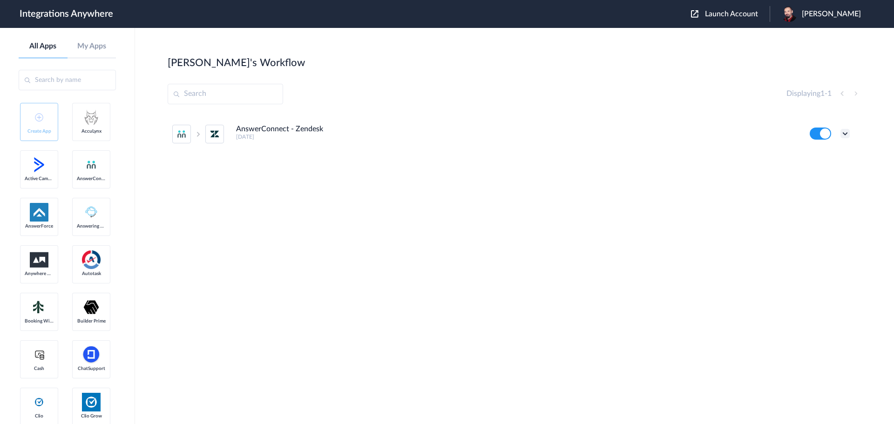
click at [845, 131] on icon at bounding box center [845, 133] width 9 height 9
click at [807, 154] on link "Edit" at bounding box center [808, 155] width 22 height 7
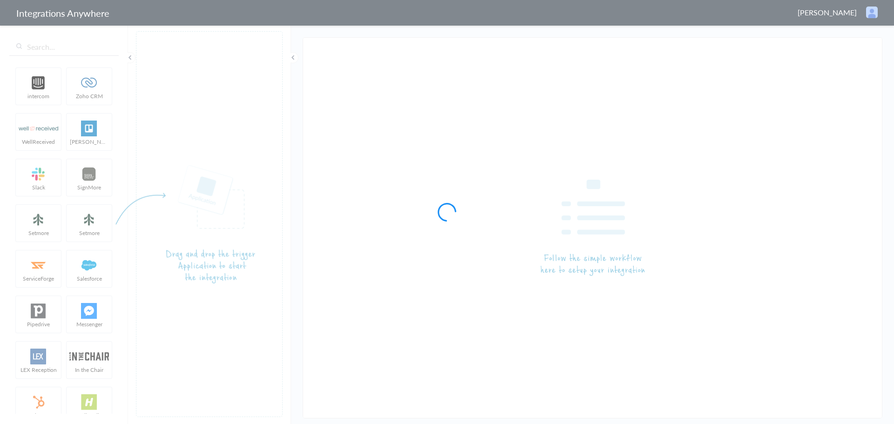
type input "AnswerConnect - Zendesk"
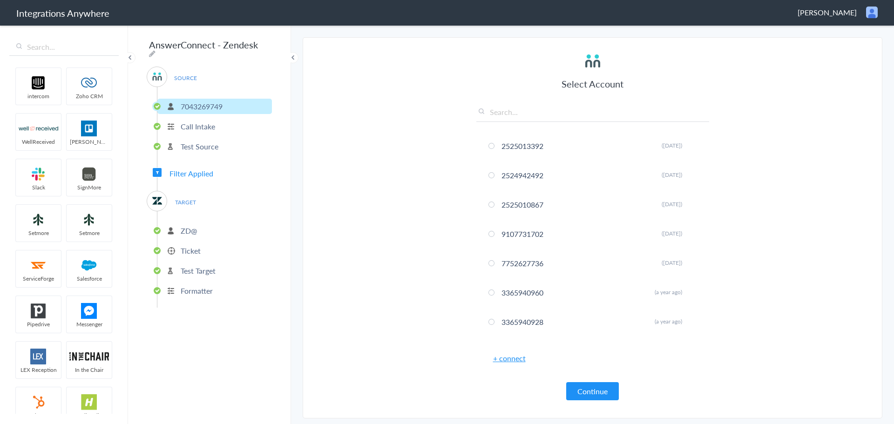
click at [186, 246] on p "Ticket" at bounding box center [191, 250] width 20 height 11
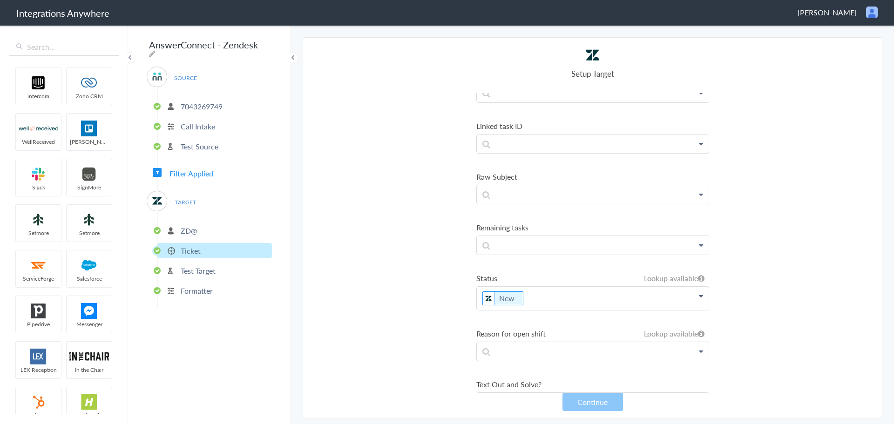
scroll to position [1444, 0]
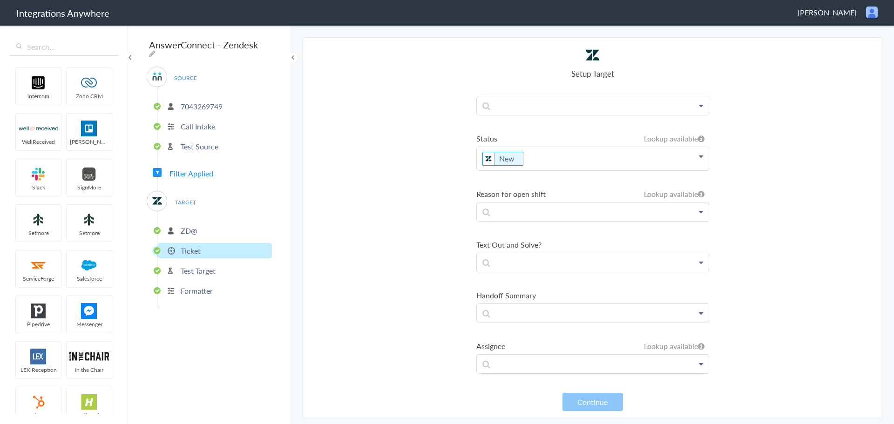
click at [544, 170] on p "New" at bounding box center [593, 158] width 232 height 23
click at [376, 219] on section "Select Account 2525013392 Rename Delete (7 months ago) 2524942492 Rename Delete…" at bounding box center [593, 228] width 580 height 382
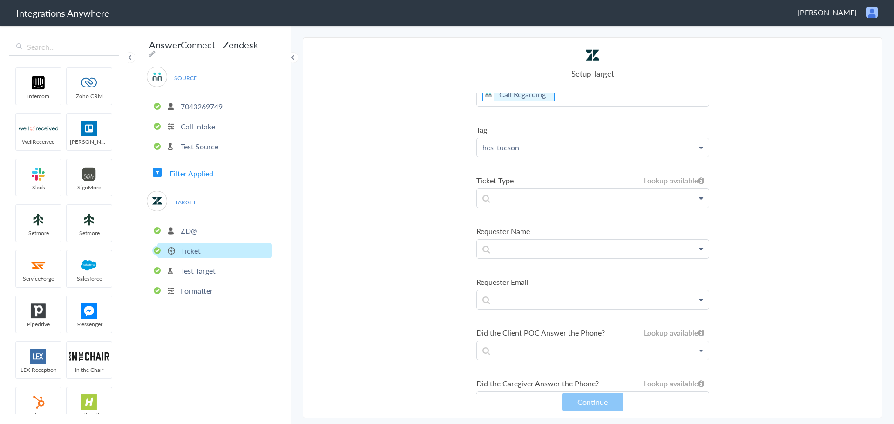
scroll to position [419, 0]
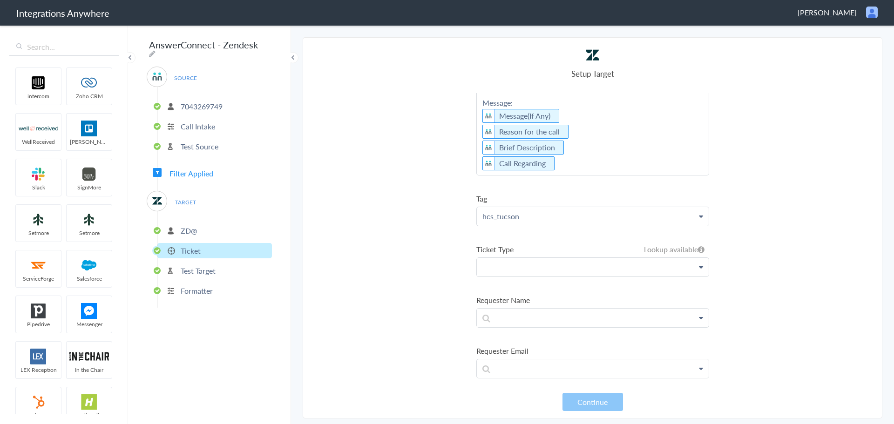
click at [566, 276] on p at bounding box center [593, 267] width 232 height 18
click at [525, 301] on link "Zendesk" at bounding box center [593, 294] width 232 height 20
click at [549, 276] on p at bounding box center [593, 267] width 232 height 18
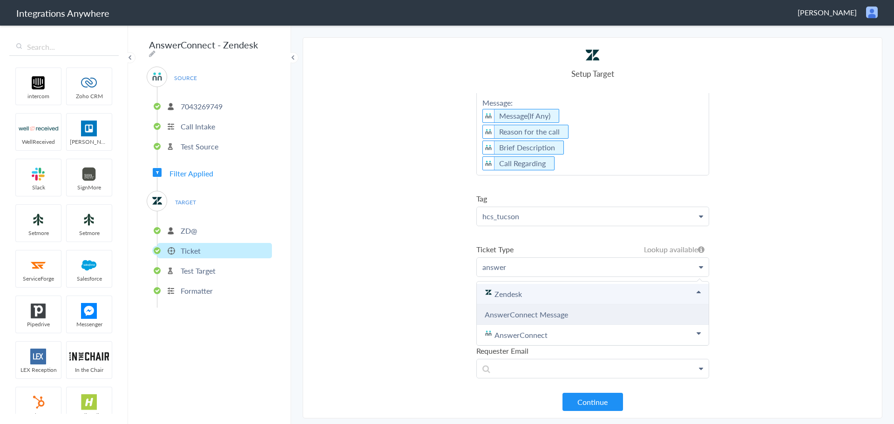
click at [523, 320] on link "AnswerConnect Message" at bounding box center [526, 314] width 83 height 11
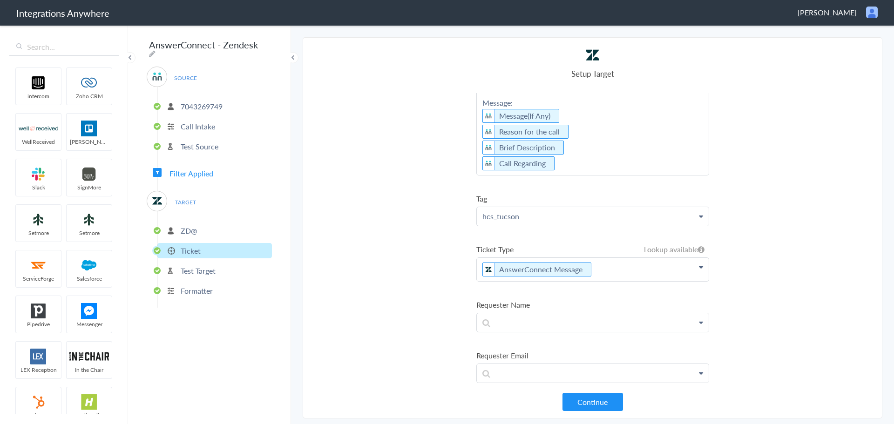
click at [402, 291] on section "Select Account 2525013392 Rename Delete (7 months ago) 2524942492 Rename Delete…" at bounding box center [593, 228] width 580 height 382
click at [601, 393] on button "Continue" at bounding box center [593, 402] width 61 height 18
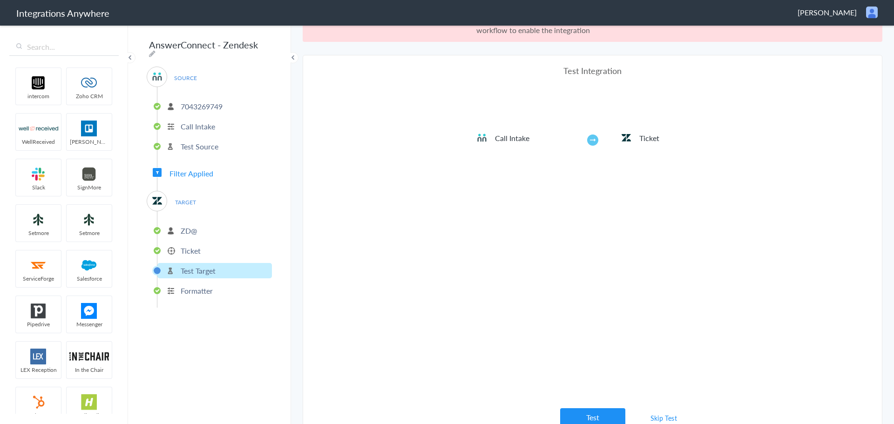
scroll to position [34, 0]
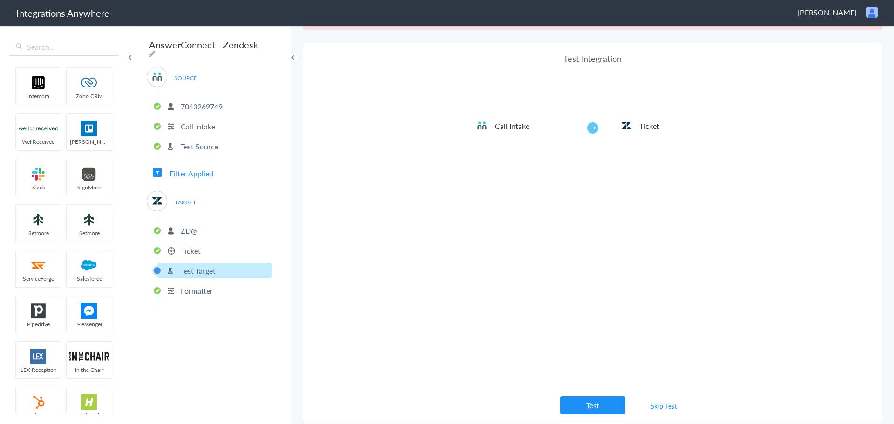
click at [659, 408] on link "Skip Test" at bounding box center [664, 406] width 49 height 17
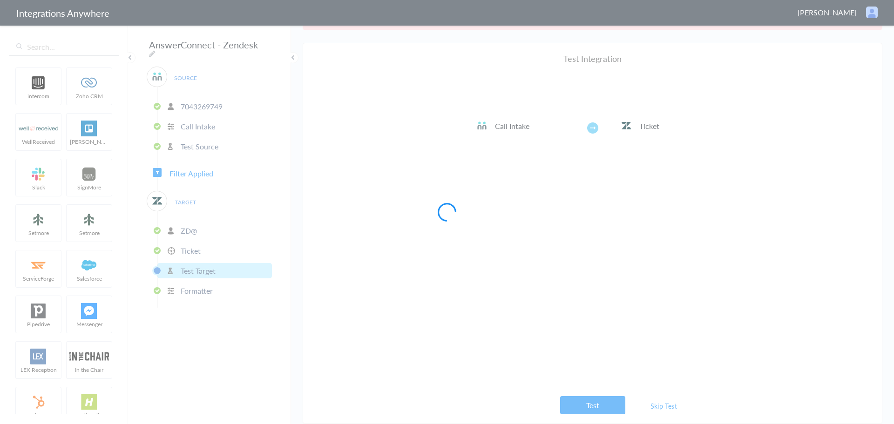
scroll to position [0, 0]
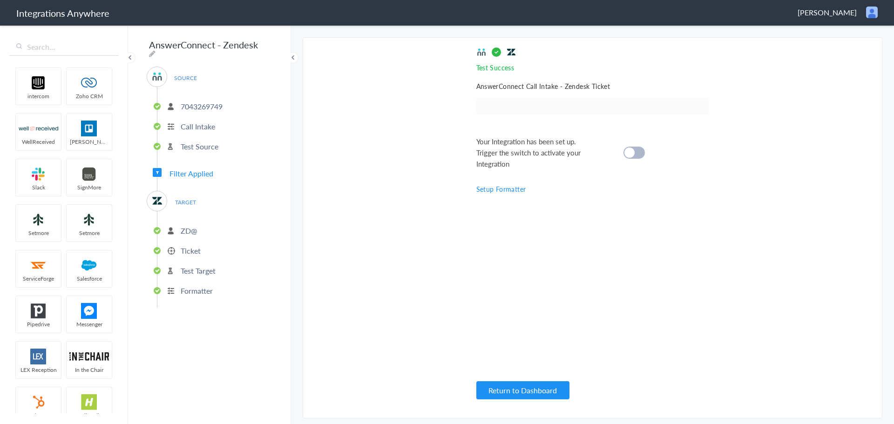
click at [640, 155] on div at bounding box center [634, 153] width 21 height 12
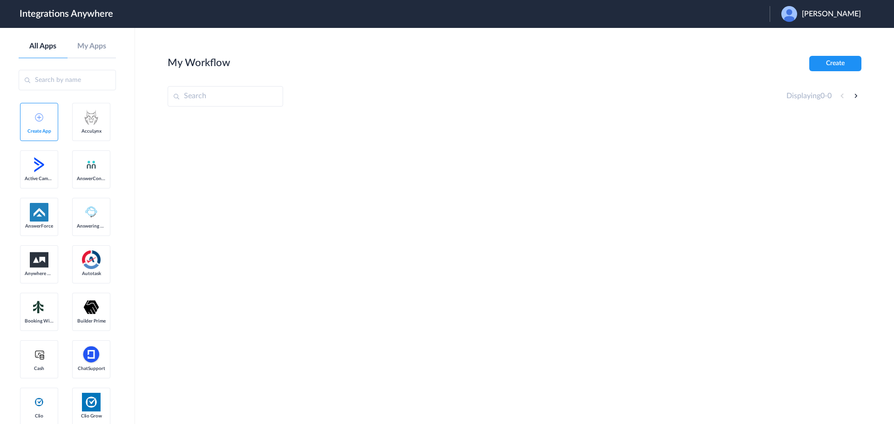
click at [823, 10] on span "[PERSON_NAME]" at bounding box center [831, 14] width 59 height 9
click at [810, 33] on li "Logout" at bounding box center [820, 37] width 101 height 17
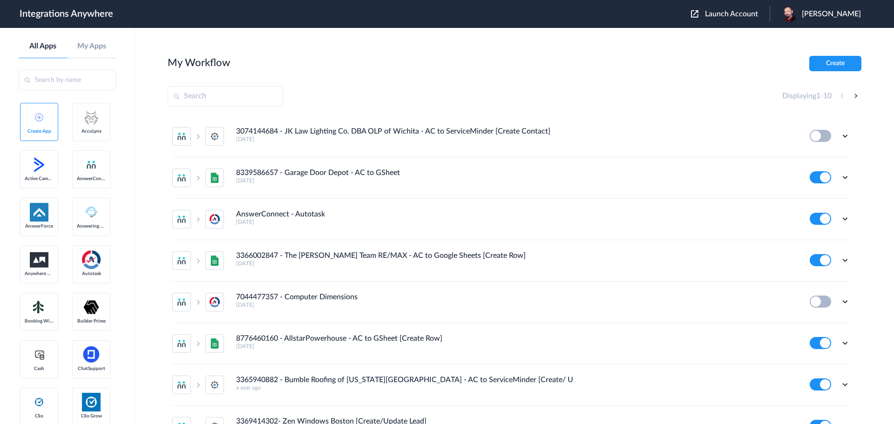
click at [756, 14] on span "Launch Account" at bounding box center [731, 13] width 53 height 7
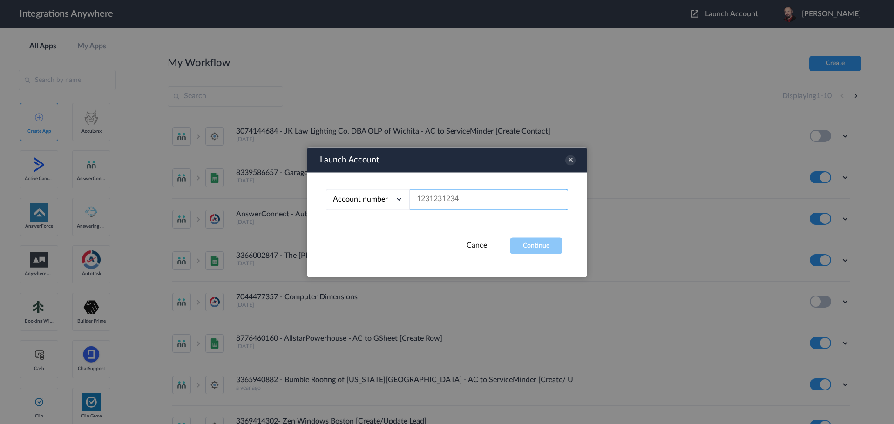
paste input "7043269749"
type input "7043269749"
click at [539, 243] on button "Continue" at bounding box center [536, 246] width 53 height 16
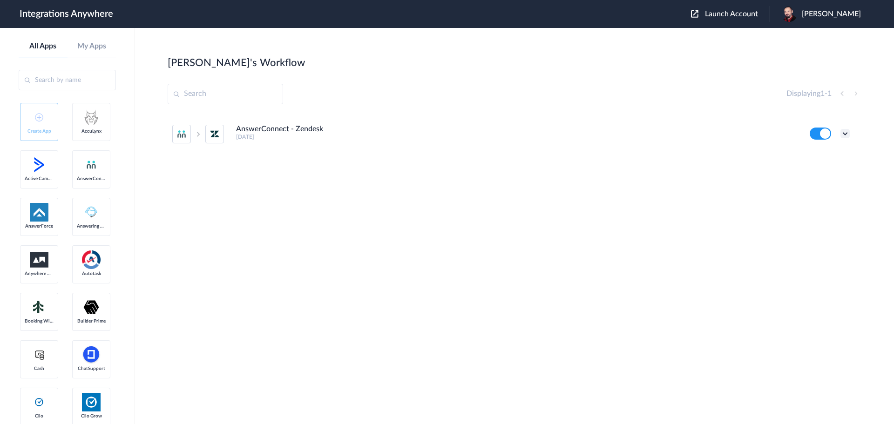
click at [844, 136] on icon at bounding box center [845, 133] width 9 height 9
click at [826, 166] on li "Task history" at bounding box center [820, 172] width 61 height 17
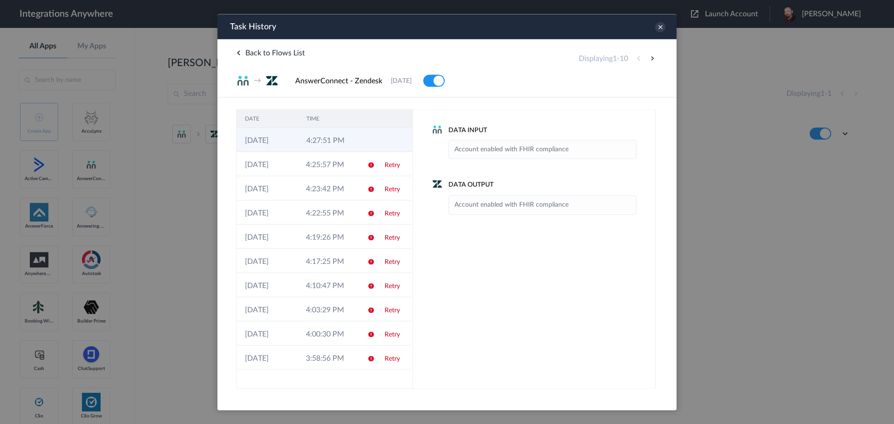
click at [329, 142] on td "4:27:51 PM" at bounding box center [328, 140] width 61 height 24
click at [392, 163] on link "Retry" at bounding box center [392, 165] width 15 height 7
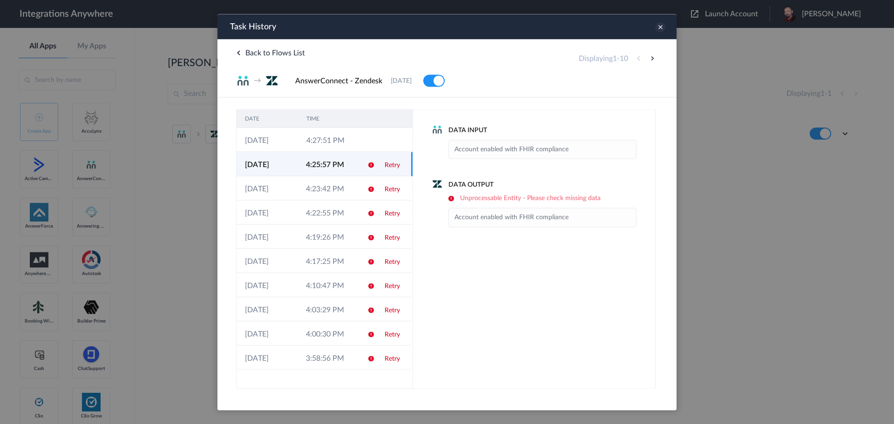
click at [658, 27] on icon at bounding box center [660, 27] width 10 height 10
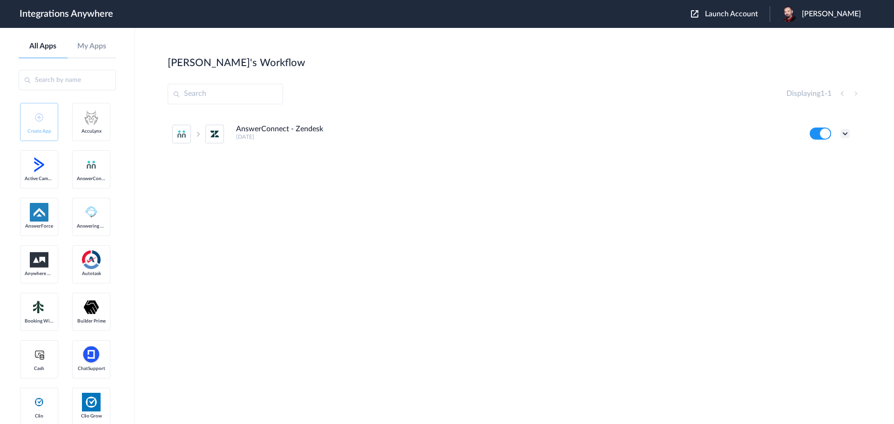
click at [846, 135] on icon at bounding box center [845, 133] width 9 height 9
click at [817, 171] on link "Task history" at bounding box center [819, 172] width 45 height 7
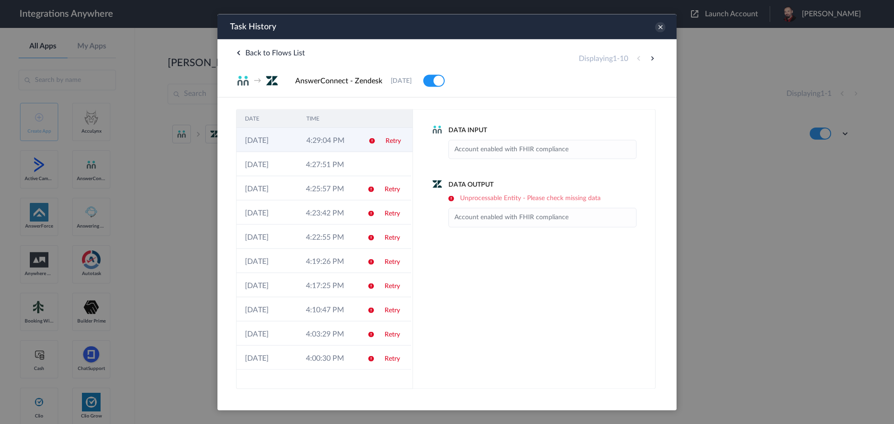
click at [389, 141] on link "Retry" at bounding box center [393, 140] width 15 height 7
click at [659, 25] on icon at bounding box center [660, 27] width 10 height 10
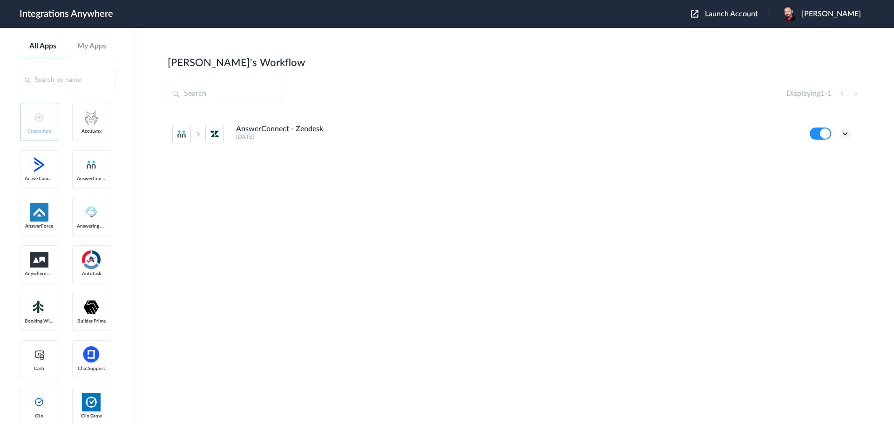
click at [845, 130] on icon at bounding box center [845, 133] width 9 height 9
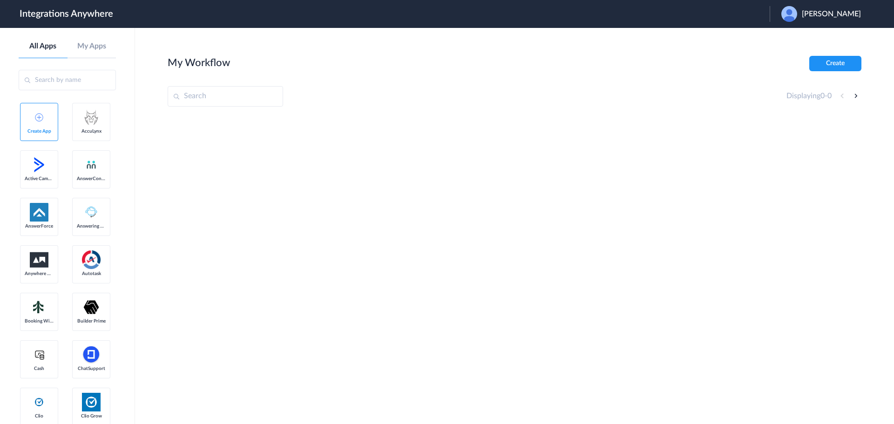
click at [827, 19] on div "[PERSON_NAME]" at bounding box center [826, 14] width 89 height 16
click at [797, 36] on link "Logout" at bounding box center [787, 37] width 20 height 7
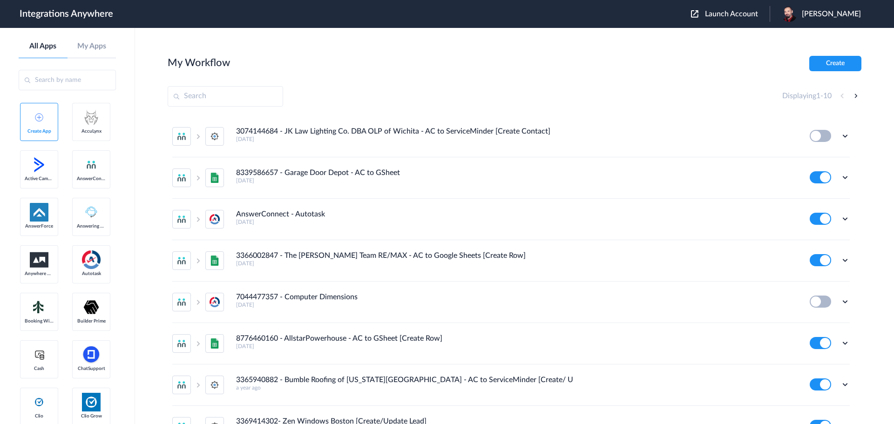
click at [758, 15] on span "Launch Account" at bounding box center [731, 13] width 53 height 7
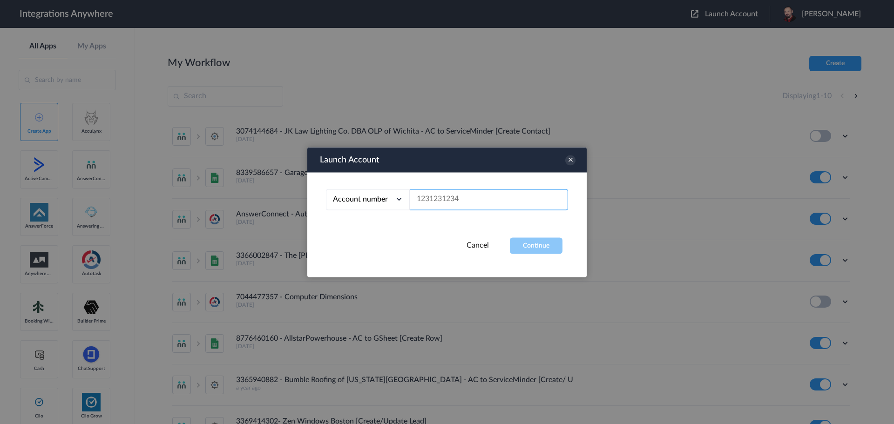
paste input "7043269749"
type input "7043269749"
click at [525, 245] on button "Continue" at bounding box center [536, 246] width 53 height 16
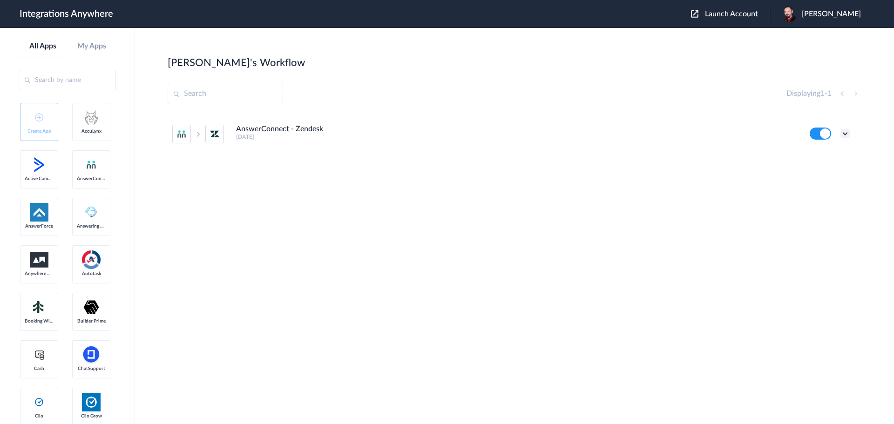
click at [846, 129] on icon at bounding box center [845, 133] width 9 height 9
click at [823, 174] on link "Task history" at bounding box center [819, 172] width 45 height 7
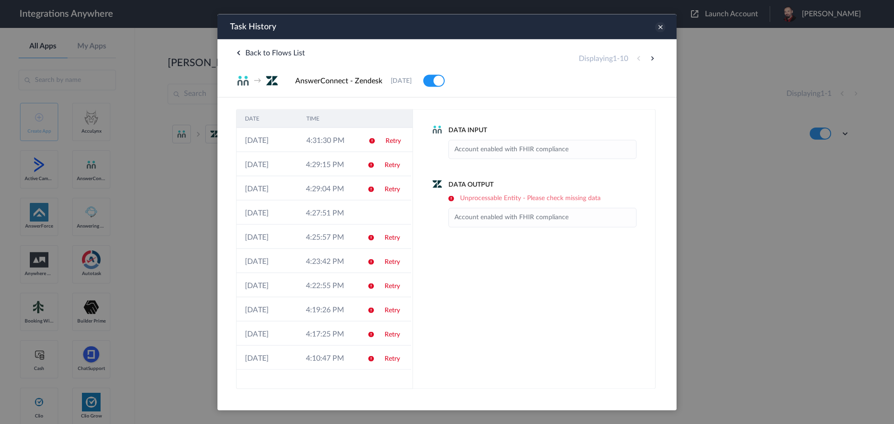
click at [662, 29] on icon at bounding box center [660, 27] width 10 height 10
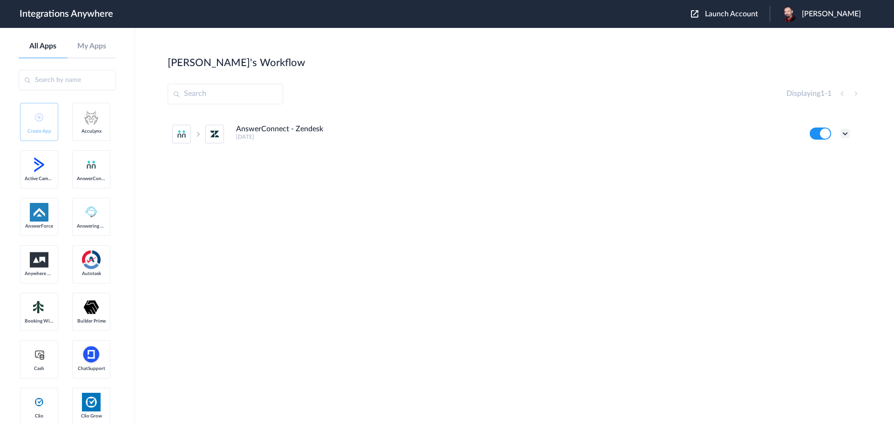
click at [844, 132] on icon at bounding box center [845, 133] width 9 height 9
click at [821, 156] on li "Edit" at bounding box center [820, 155] width 61 height 17
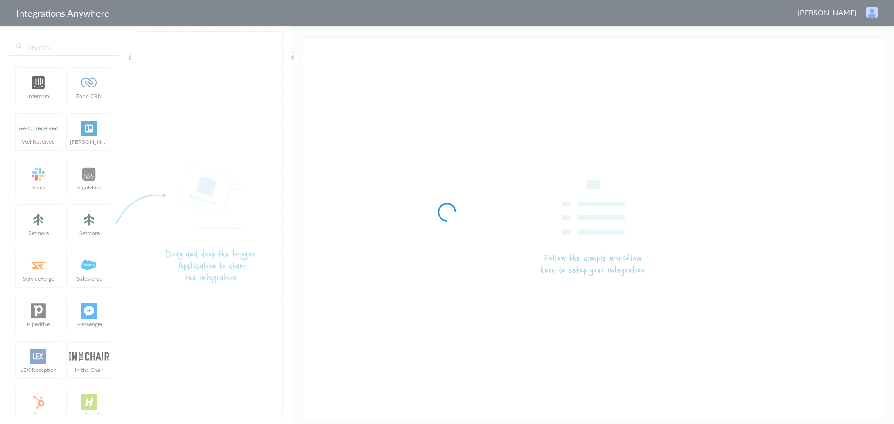
type input "AnswerConnect - Zendesk"
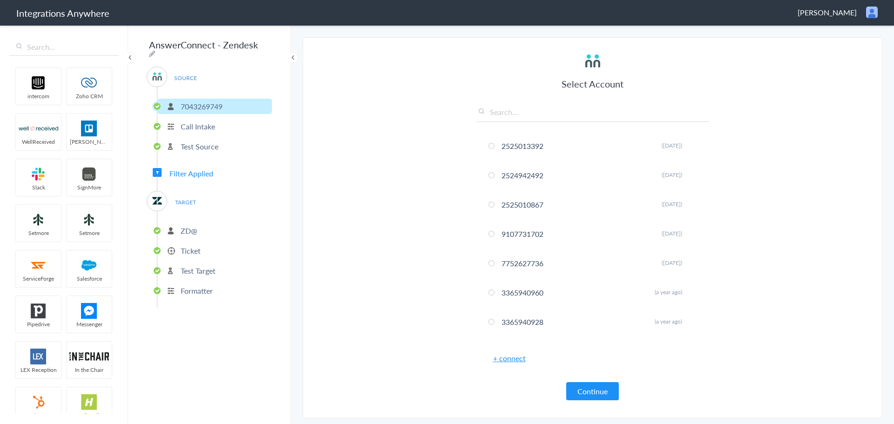
click at [188, 248] on p "Ticket" at bounding box center [191, 250] width 20 height 11
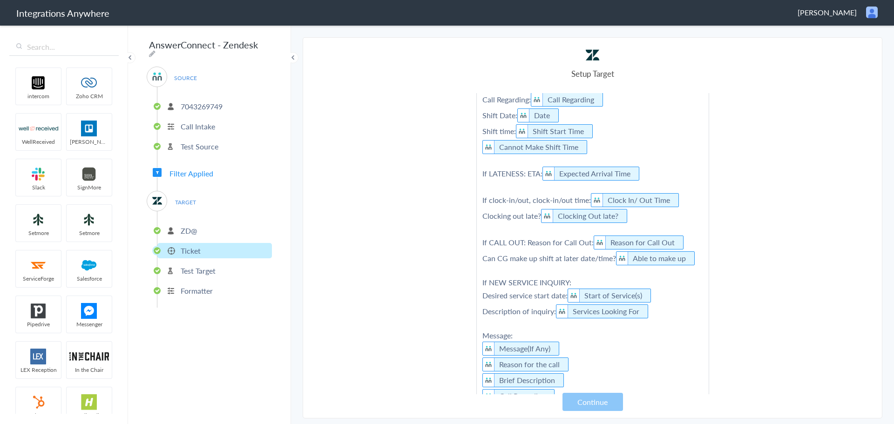
scroll to position [47, 0]
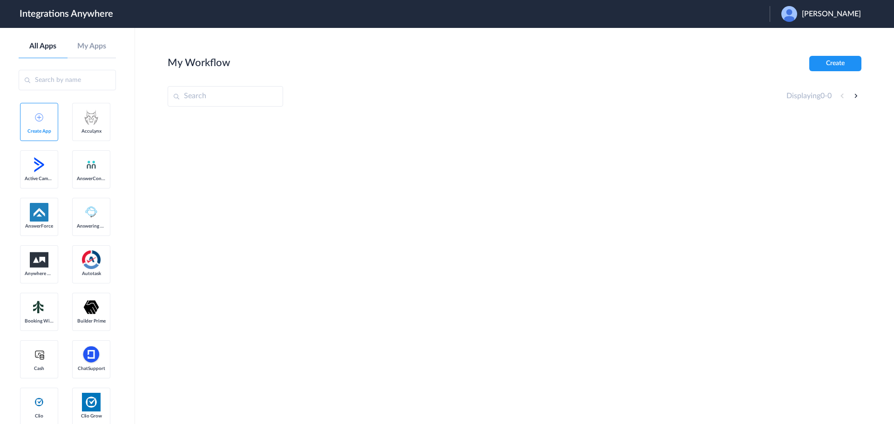
click at [835, 9] on div "[PERSON_NAME]" at bounding box center [826, 14] width 89 height 16
click at [797, 36] on link "Logout" at bounding box center [787, 37] width 20 height 7
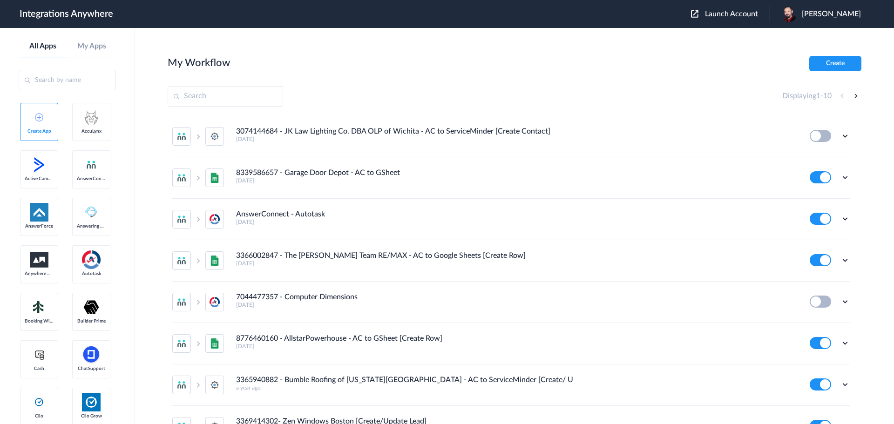
click at [0, 0] on html "Integrations Anywhere Launch Account [PERSON_NAME] My Account Logout All Apps M…" at bounding box center [447, 0] width 894 height 0
click at [708, 57] on div "My Workflow Create" at bounding box center [515, 63] width 694 height 15
click at [745, 15] on span "Launch Account" at bounding box center [731, 13] width 53 height 7
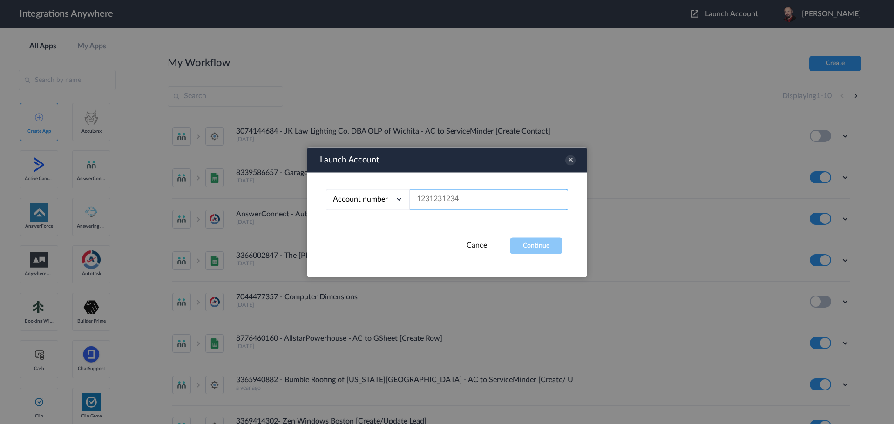
paste input "2525799132"
click at [535, 245] on button "Continue" at bounding box center [536, 246] width 53 height 16
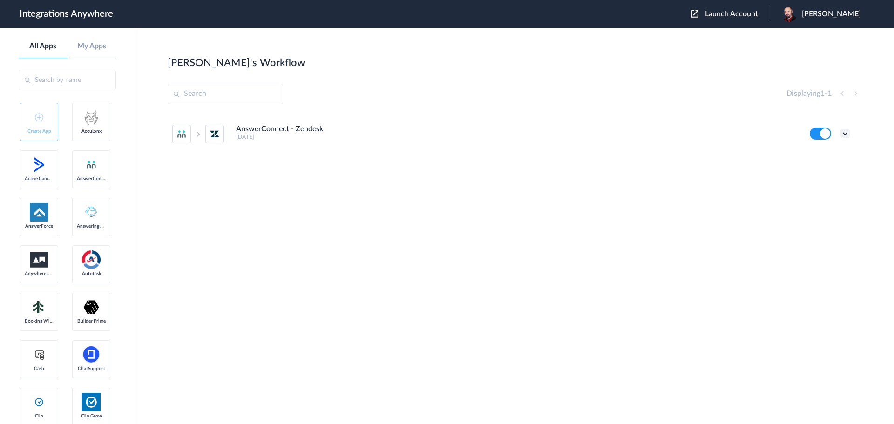
click at [846, 134] on icon at bounding box center [845, 133] width 9 height 9
click at [816, 170] on link "Task history" at bounding box center [819, 172] width 45 height 7
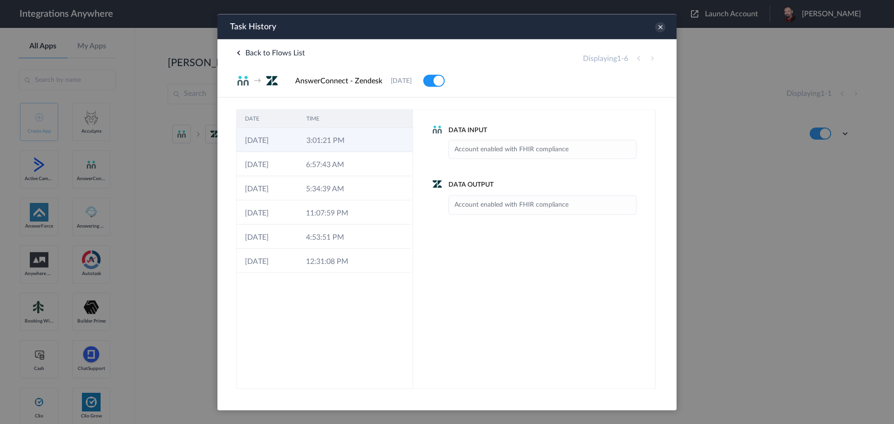
click at [314, 141] on td "3:01:21 PM" at bounding box center [328, 140] width 61 height 24
click at [662, 29] on icon at bounding box center [660, 27] width 10 height 10
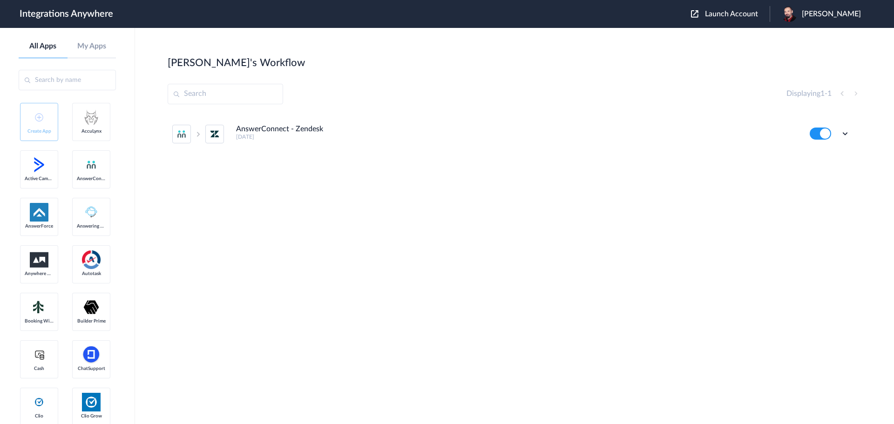
click at [736, 15] on span "Launch Account" at bounding box center [731, 13] width 53 height 7
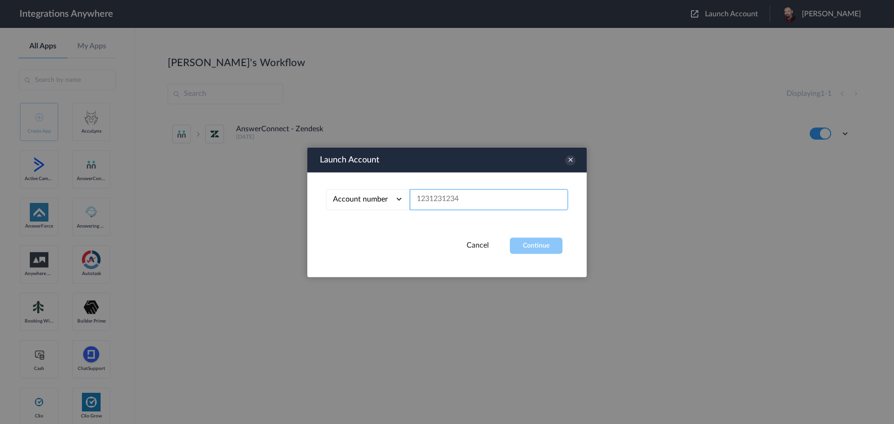
paste input "9107166766"
click at [530, 246] on button "Continue" at bounding box center [536, 246] width 53 height 16
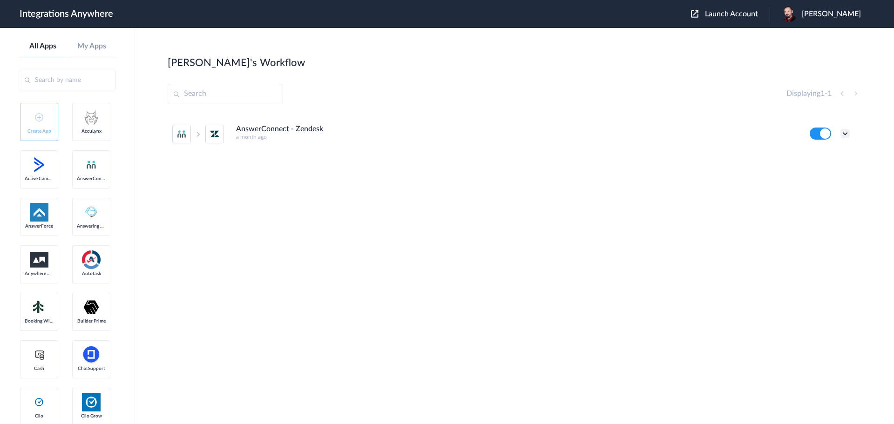
click at [845, 137] on icon at bounding box center [845, 133] width 9 height 9
click at [811, 174] on link "Task history" at bounding box center [819, 172] width 45 height 7
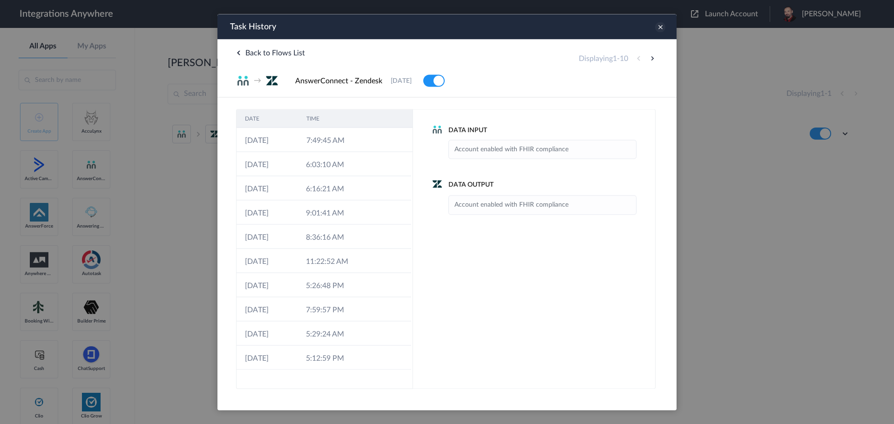
click at [660, 27] on icon at bounding box center [660, 27] width 10 height 10
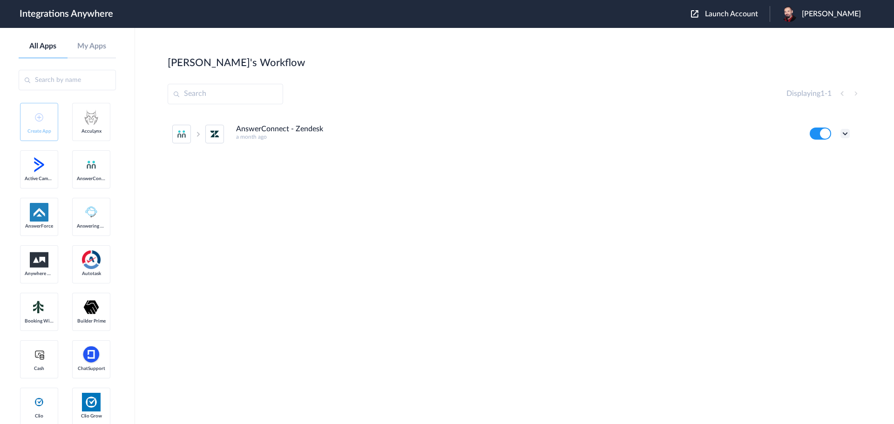
click at [849, 136] on icon at bounding box center [845, 133] width 9 height 9
click at [824, 158] on li "Edit" at bounding box center [820, 155] width 61 height 17
click at [748, 13] on span "Launch Account" at bounding box center [731, 13] width 53 height 7
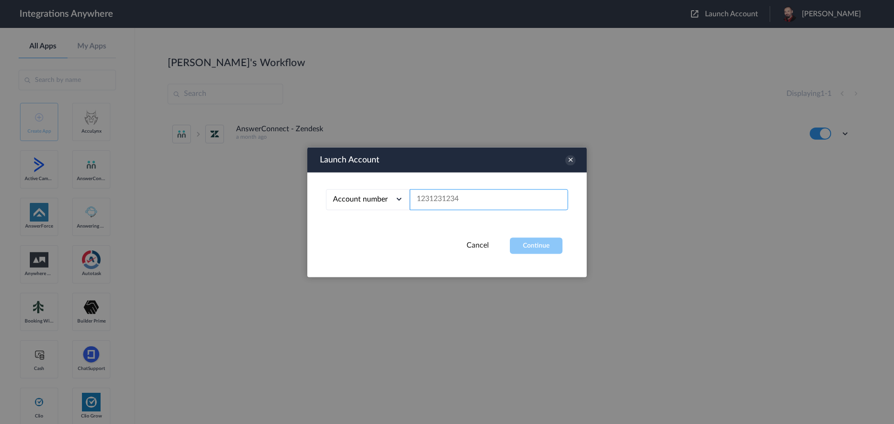
paste input "2525799132"
click at [537, 242] on button "Continue" at bounding box center [536, 246] width 53 height 16
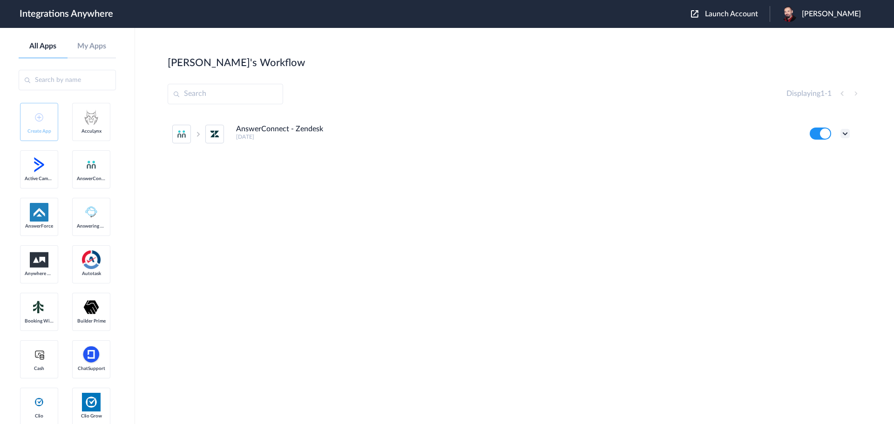
click at [844, 132] on icon at bounding box center [845, 133] width 9 height 9
click at [810, 152] on link "Edit" at bounding box center [808, 155] width 22 height 7
click at [746, 18] on button "Launch Account" at bounding box center [730, 14] width 79 height 9
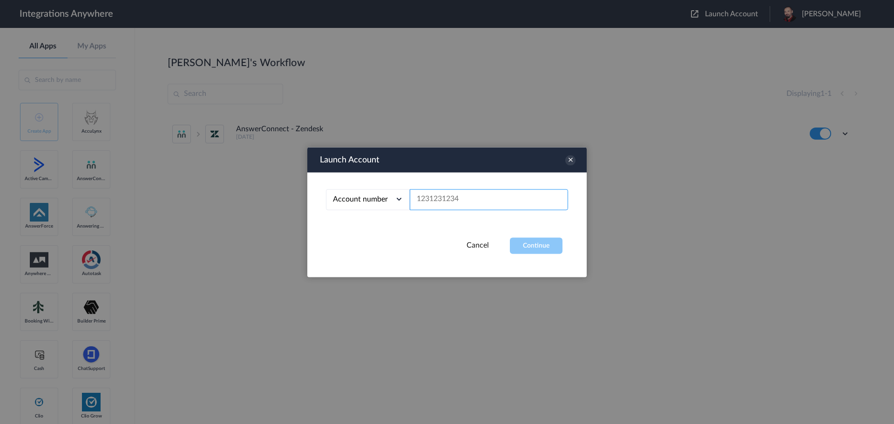
paste input "9107166766"
click at [539, 247] on button "Continue" at bounding box center [536, 246] width 53 height 16
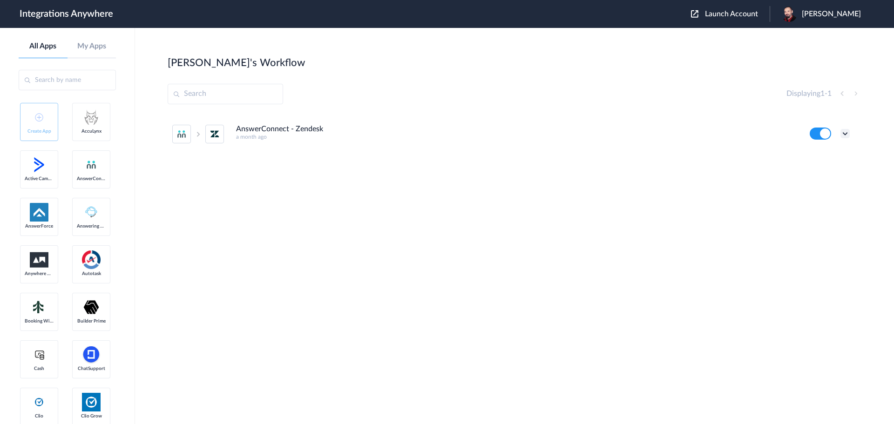
click at [842, 132] on icon at bounding box center [845, 133] width 9 height 9
click at [819, 155] on li "Edit" at bounding box center [820, 155] width 61 height 17
click at [743, 11] on span "Launch Account" at bounding box center [731, 13] width 53 height 7
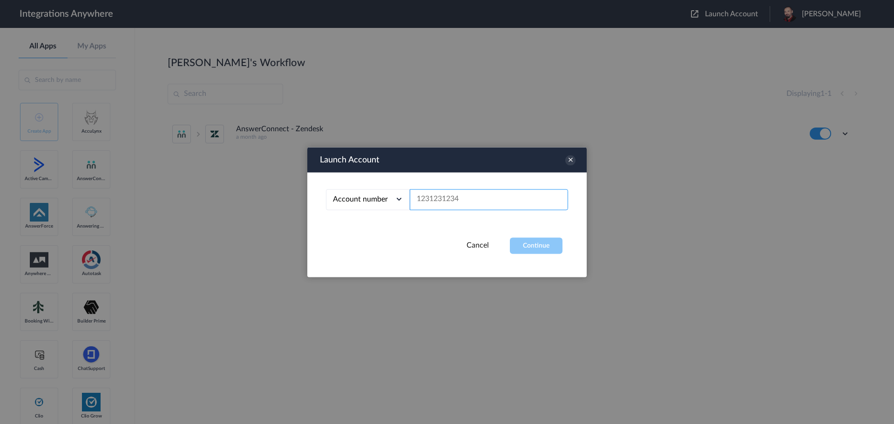
paste input "7043269749"
click at [537, 243] on button "Continue" at bounding box center [536, 246] width 53 height 16
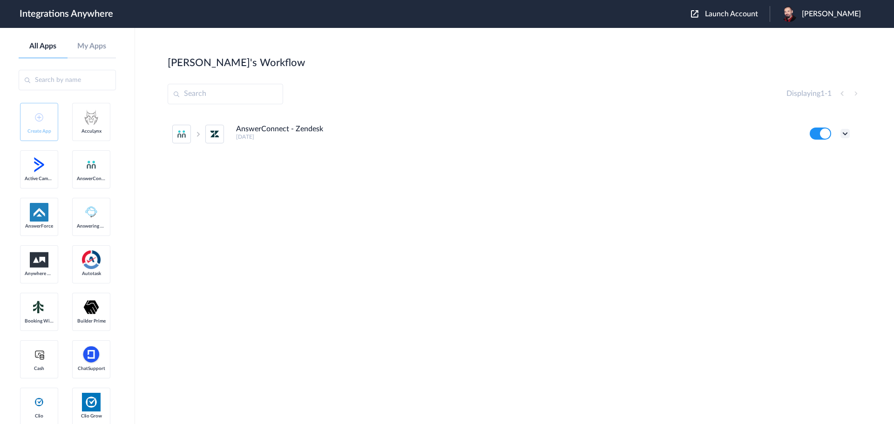
click at [846, 133] on icon at bounding box center [845, 133] width 9 height 9
click at [822, 168] on li "Task history" at bounding box center [820, 172] width 61 height 17
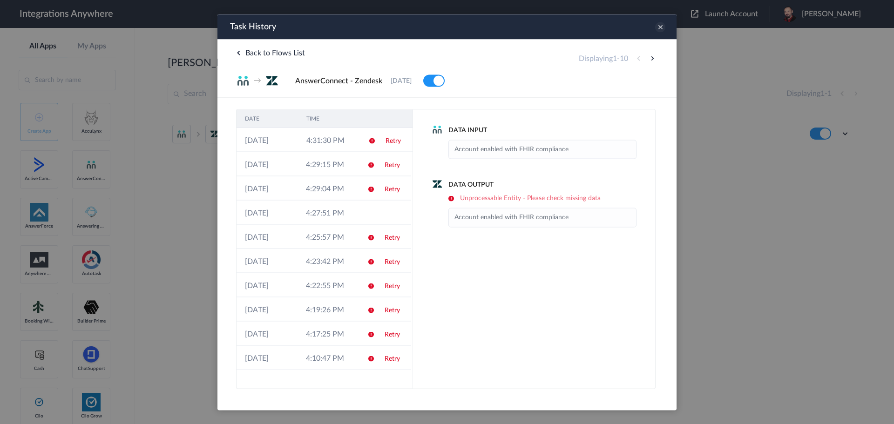
click at [660, 28] on icon at bounding box center [660, 27] width 10 height 10
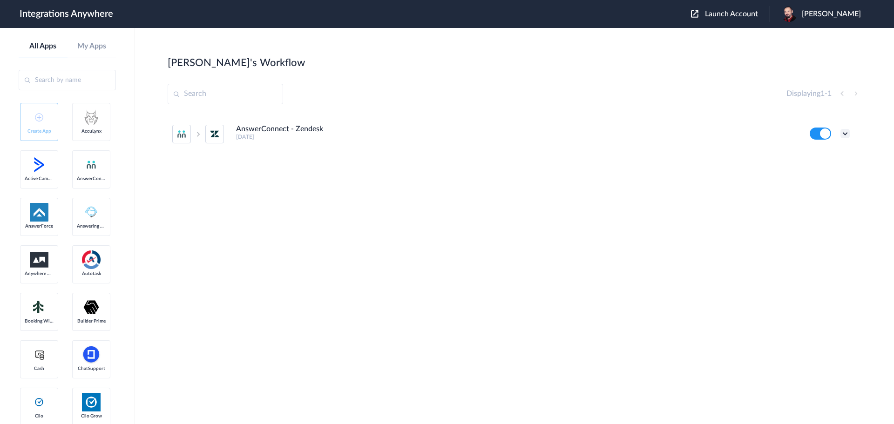
click at [841, 131] on icon at bounding box center [845, 133] width 9 height 9
click at [814, 153] on link "Edit" at bounding box center [808, 155] width 22 height 7
click at [741, 13] on span "Launch Account" at bounding box center [731, 13] width 53 height 7
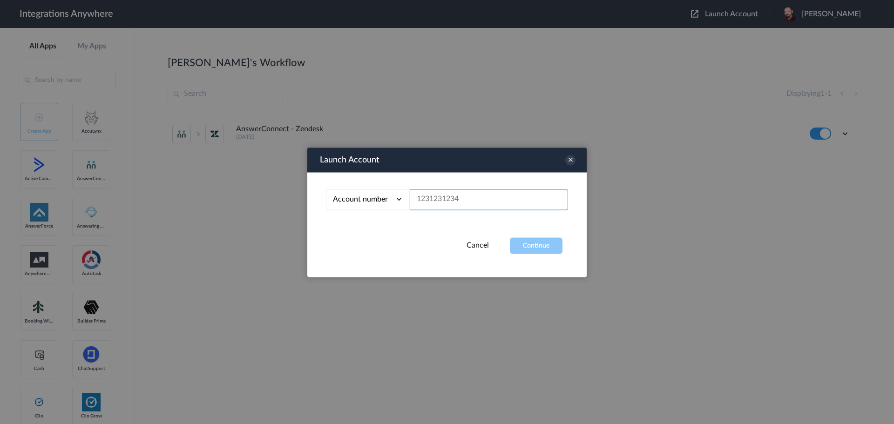
paste input "7043269749"
type input "7043269749"
click at [535, 244] on button "Continue" at bounding box center [536, 246] width 53 height 16
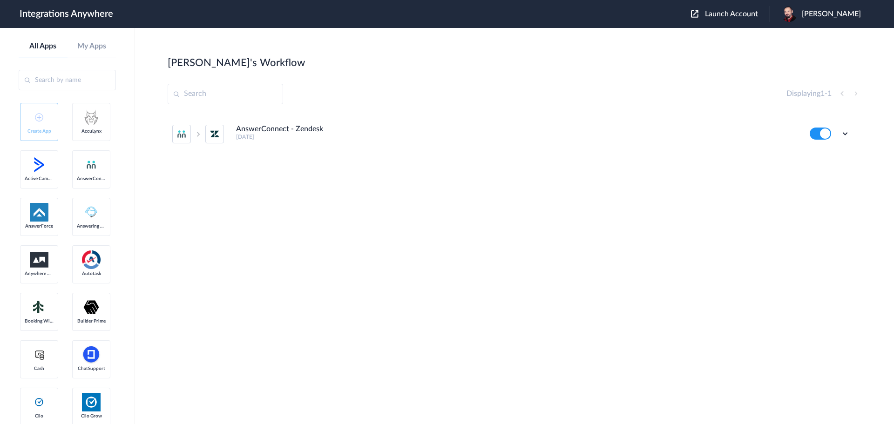
click at [746, 10] on span "Launch Account" at bounding box center [731, 13] width 53 height 7
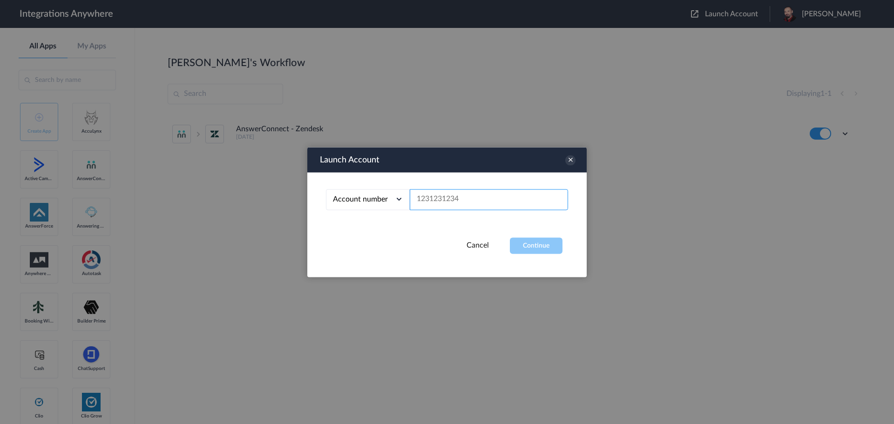
paste input "7043269749"
click at [533, 243] on button "Continue" at bounding box center [536, 246] width 53 height 16
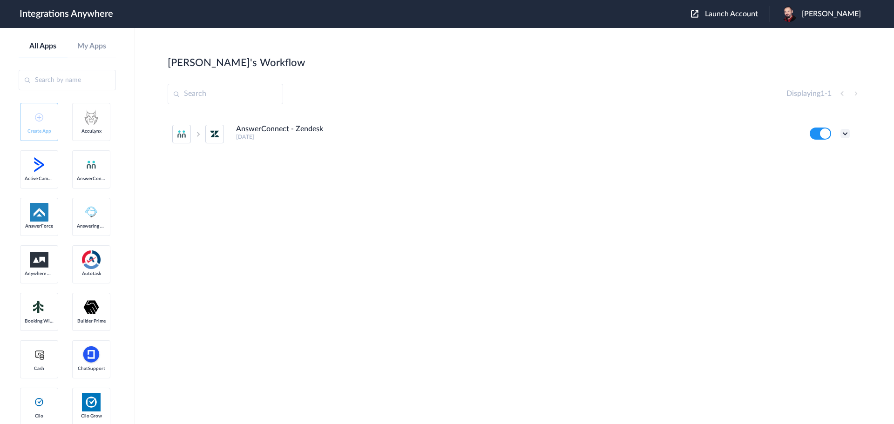
click at [845, 133] on icon at bounding box center [845, 133] width 9 height 9
click at [818, 170] on link "Task history" at bounding box center [819, 172] width 45 height 7
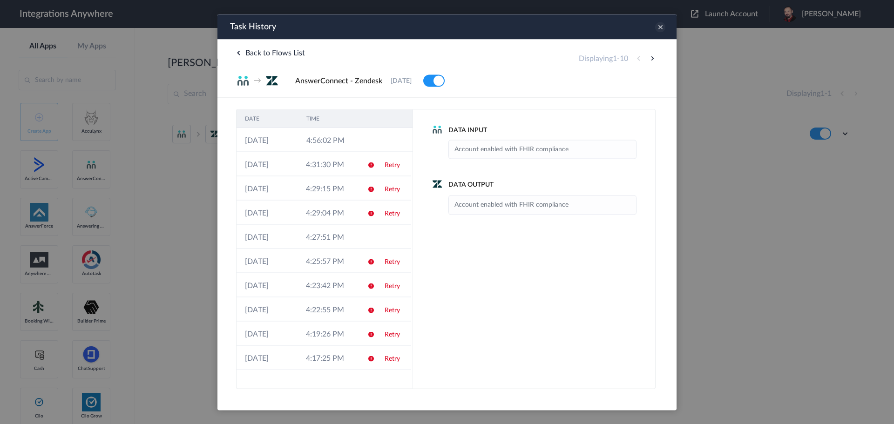
click at [660, 27] on icon at bounding box center [660, 27] width 10 height 10
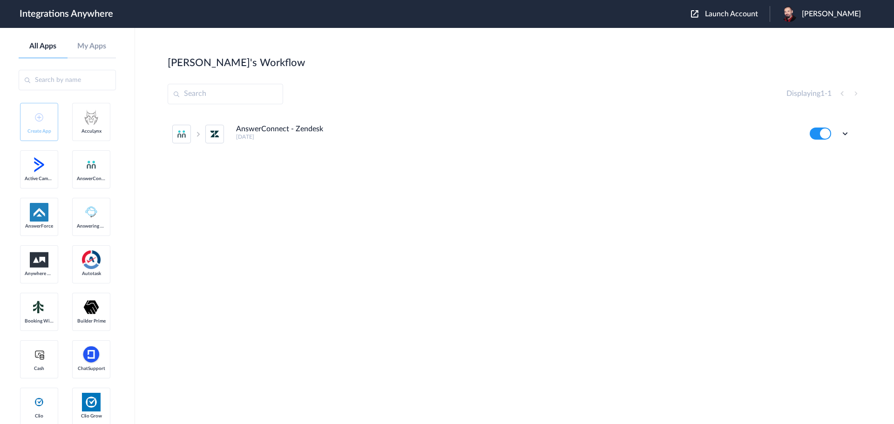
click at [753, 14] on span "Launch Account" at bounding box center [731, 13] width 53 height 7
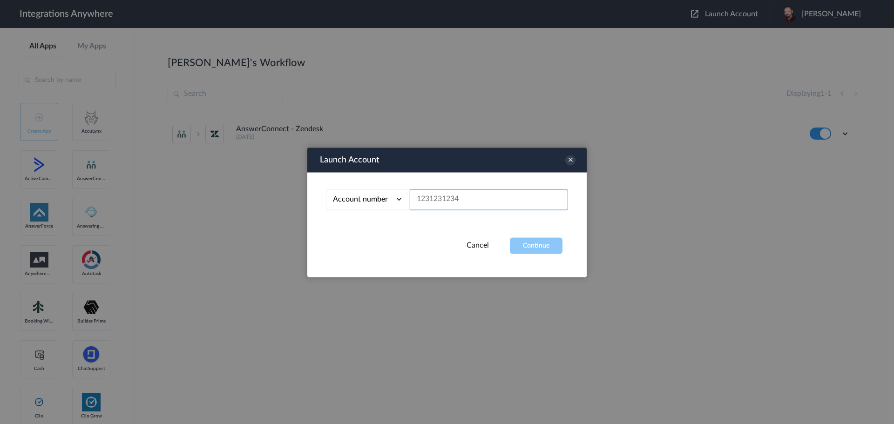
paste input "7043269749"
type input "7043269749"
click at [527, 243] on button "Continue" at bounding box center [536, 246] width 53 height 16
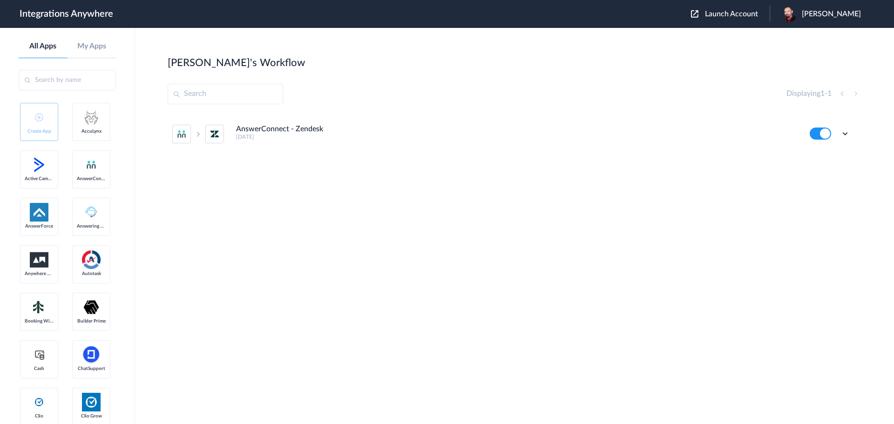
click at [851, 130] on ul "AnswerConnect - Zendesk 2 years ago Edit Task history Delete" at bounding box center [511, 134] width 687 height 41
click at [845, 133] on icon at bounding box center [845, 133] width 9 height 9
click at [819, 171] on link "Task history" at bounding box center [819, 172] width 45 height 7
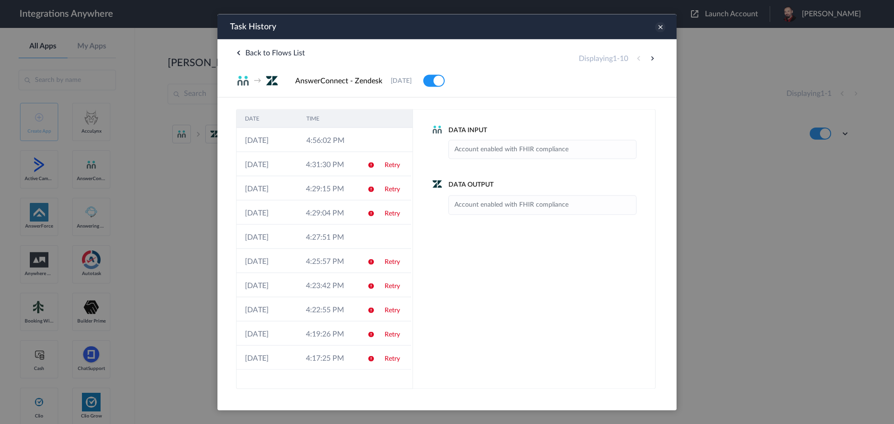
click at [661, 23] on icon at bounding box center [660, 27] width 10 height 10
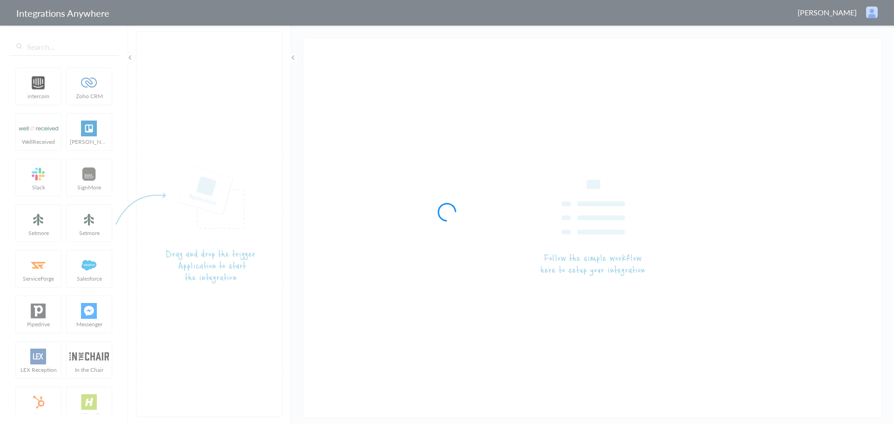
type input "AnswerConnect - Zendesk"
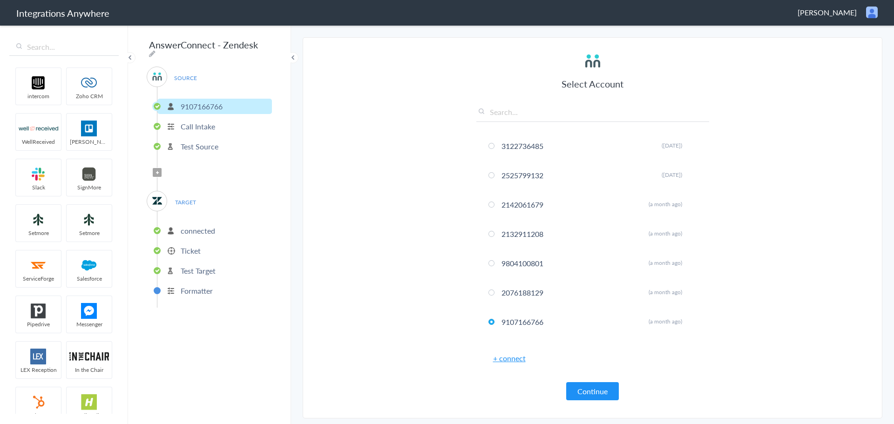
click at [183, 247] on p "Ticket" at bounding box center [191, 250] width 20 height 11
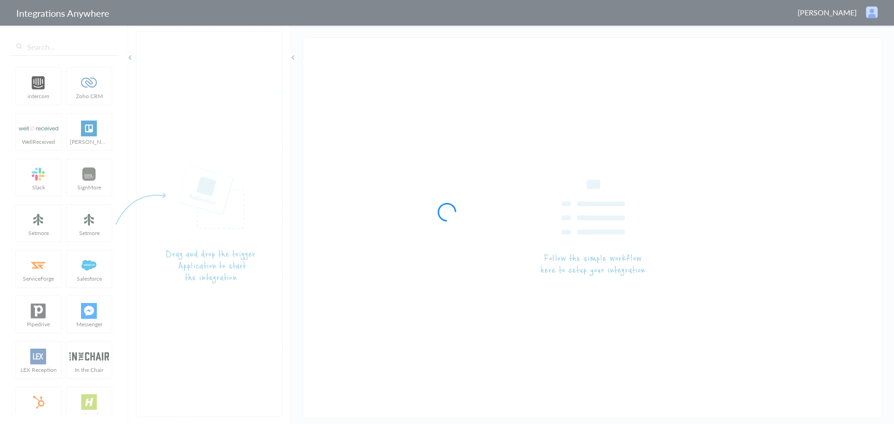
type input "AnswerConnect - Zendesk"
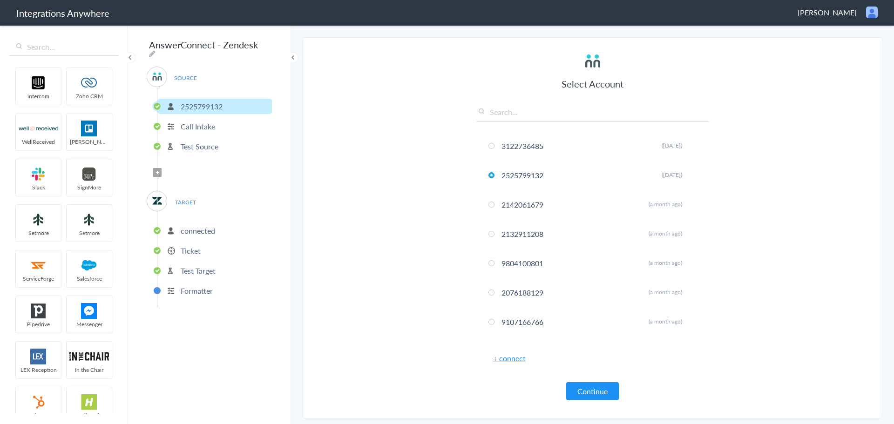
click at [191, 245] on p "Ticket" at bounding box center [191, 250] width 20 height 11
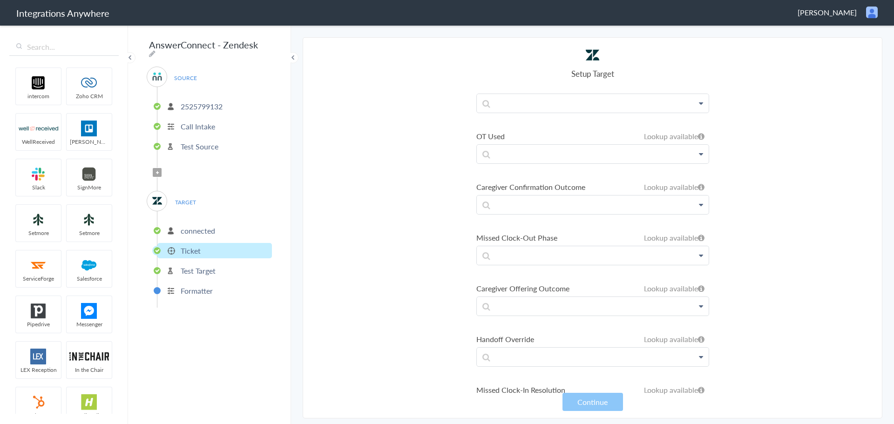
scroll to position [3261, 0]
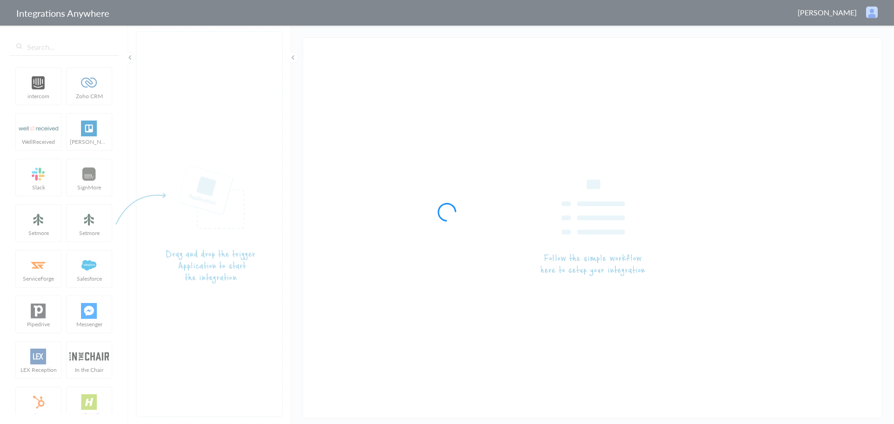
type input "AnswerConnect - Zendesk"
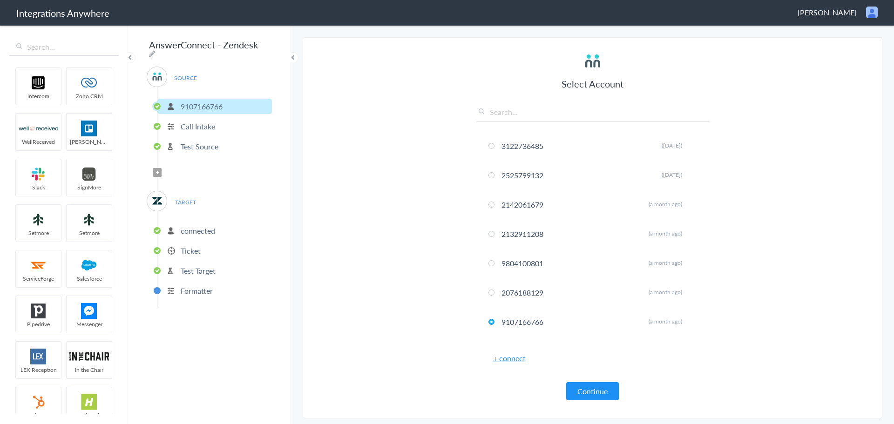
click at [188, 246] on p "Ticket" at bounding box center [191, 250] width 20 height 11
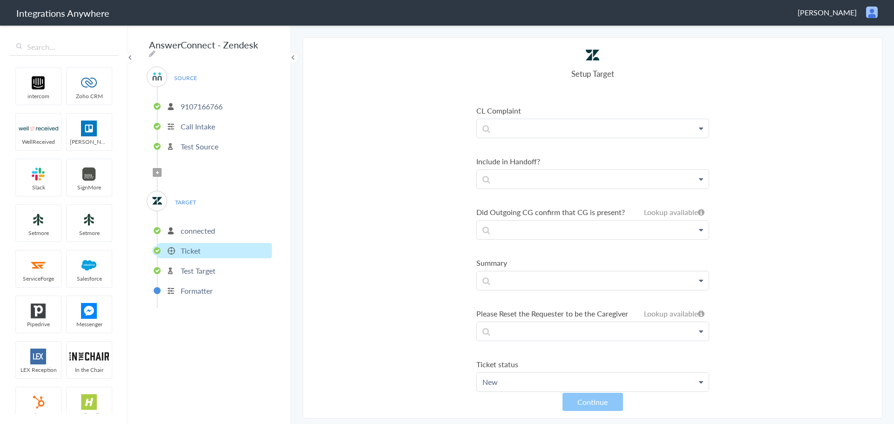
scroll to position [5976, 0]
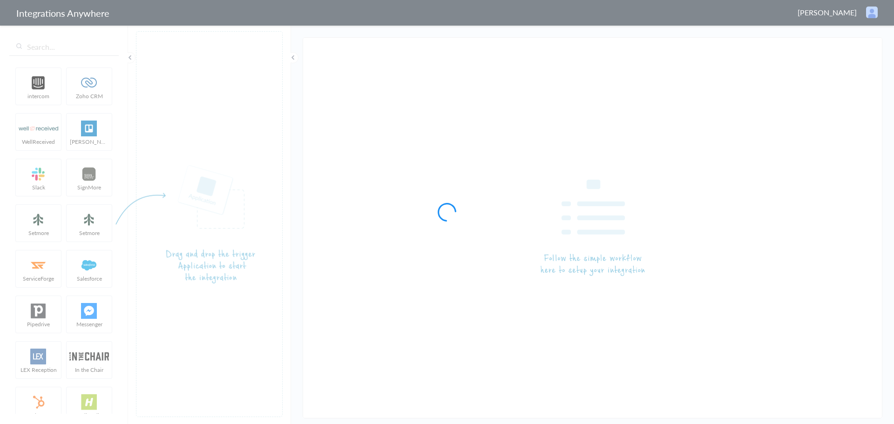
type input "AnswerConnect - Zendesk"
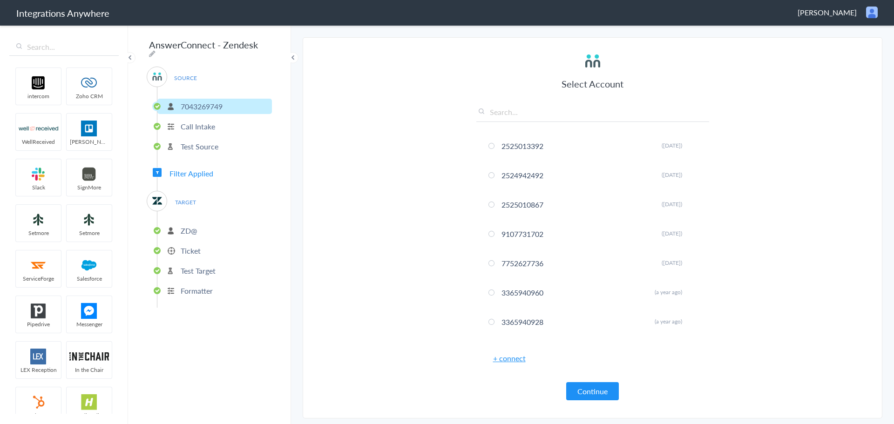
click at [182, 168] on span "Filter Applied" at bounding box center [192, 173] width 44 height 11
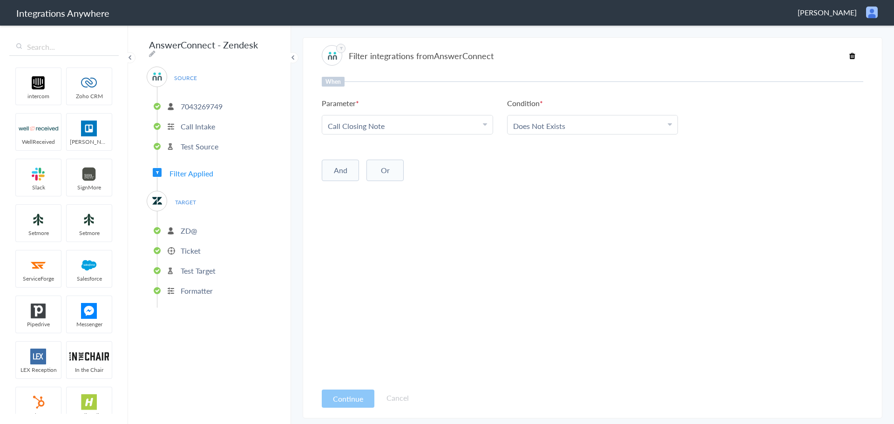
click at [184, 247] on p "Ticket" at bounding box center [191, 250] width 20 height 11
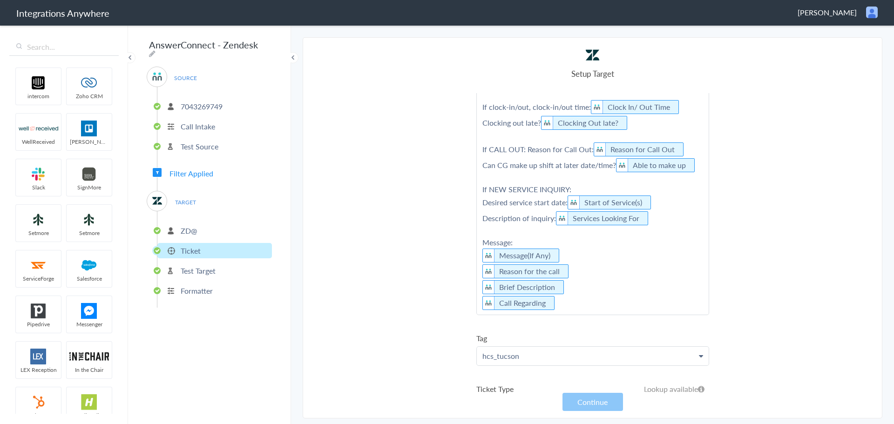
scroll to position [326, 0]
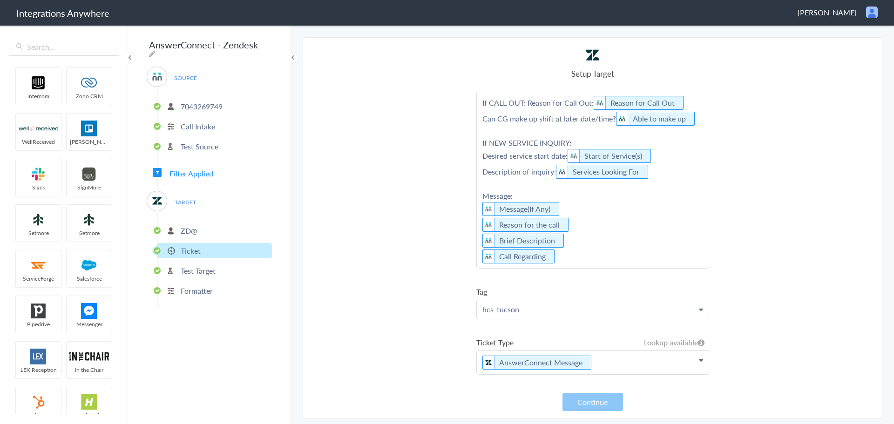
click at [608, 368] on p "AnswerConnect Message" at bounding box center [593, 362] width 232 height 23
click at [409, 280] on section "Select Account 2525013392 Rename Delete ([DATE]) 2524942492 Rename Delete ([DAT…" at bounding box center [593, 228] width 580 height 382
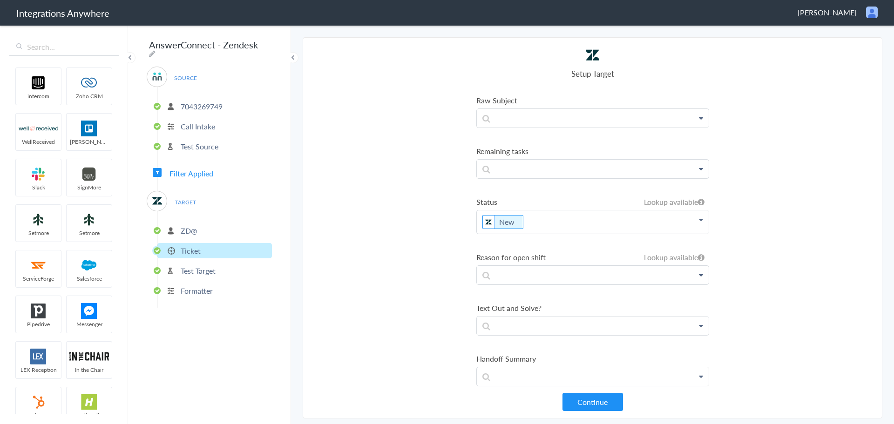
scroll to position [1398, 0]
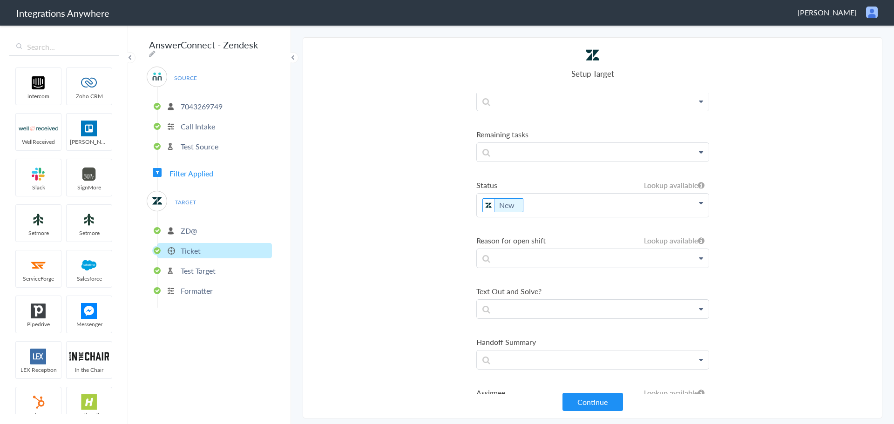
click at [540, 213] on p "New" at bounding box center [593, 205] width 232 height 23
click at [396, 245] on section "Select Account 2525013392 Rename Delete ([DATE]) 2524942492 Rename Delete ([DAT…" at bounding box center [593, 228] width 580 height 382
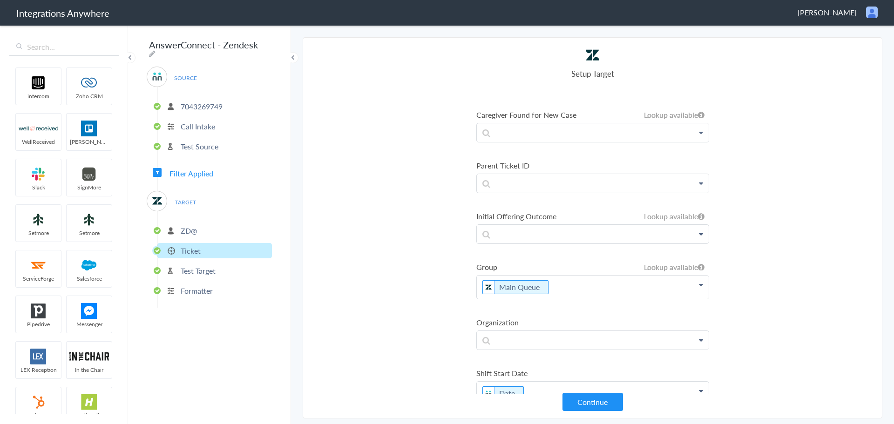
scroll to position [2329, 0]
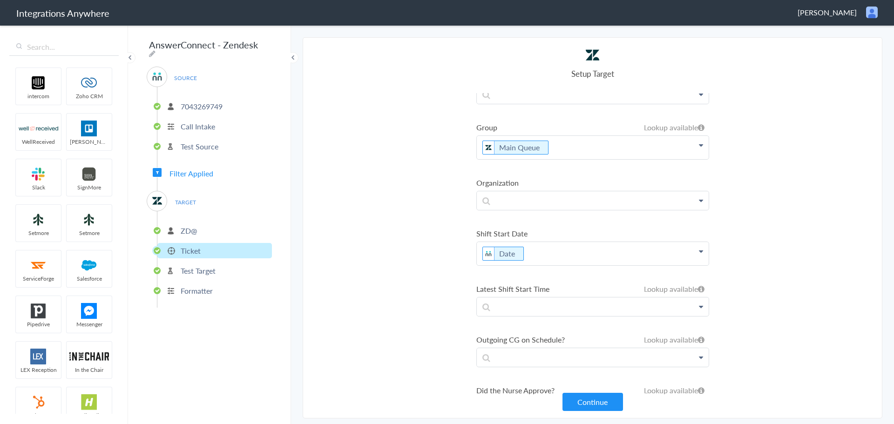
click at [550, 266] on p "Date" at bounding box center [593, 253] width 232 height 23
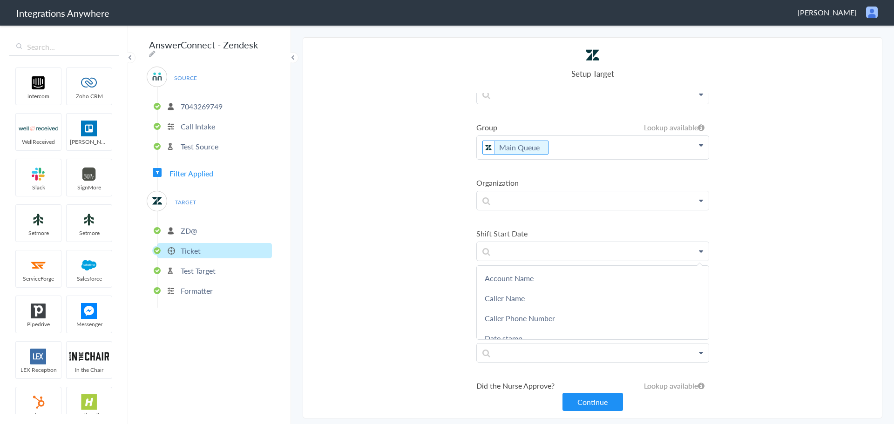
click at [411, 273] on section "Select Account 2525013392 Rename Delete ([DATE]) 2524942492 Rename Delete ([DAT…" at bounding box center [593, 228] width 580 height 382
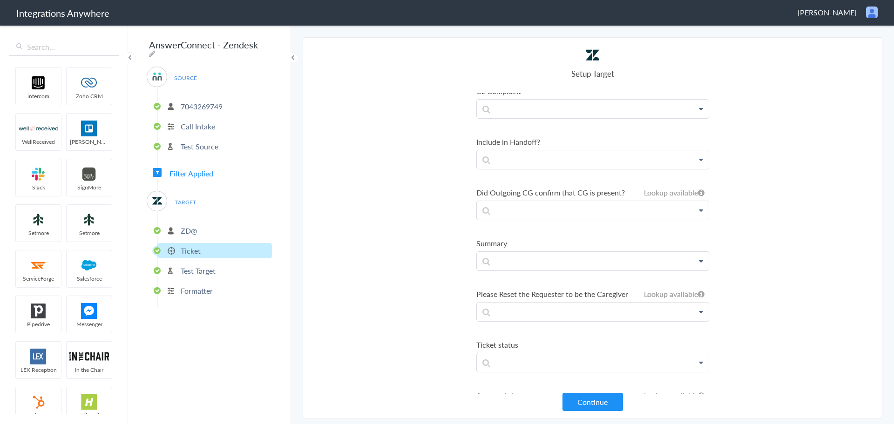
scroll to position [5902, 0]
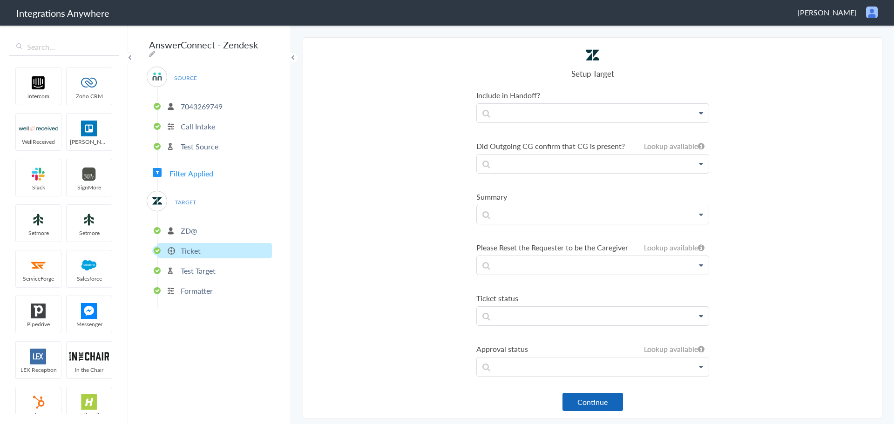
click at [601, 406] on button "Continue" at bounding box center [593, 402] width 61 height 18
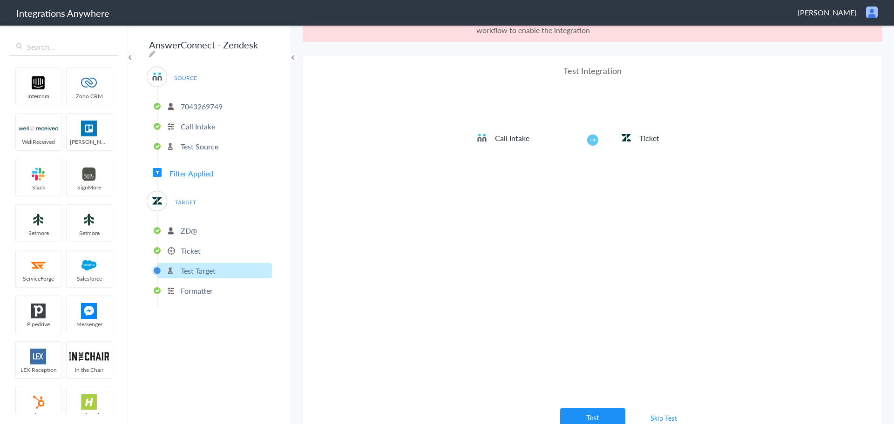
scroll to position [34, 0]
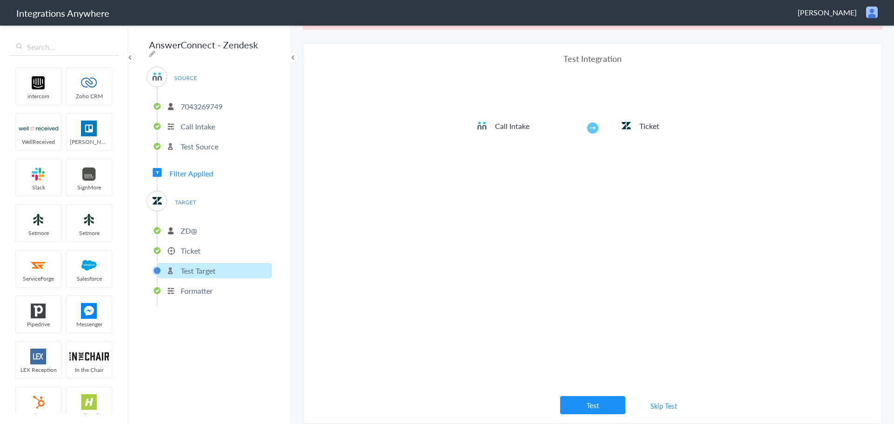
click at [656, 408] on link "Skip Test" at bounding box center [664, 406] width 49 height 17
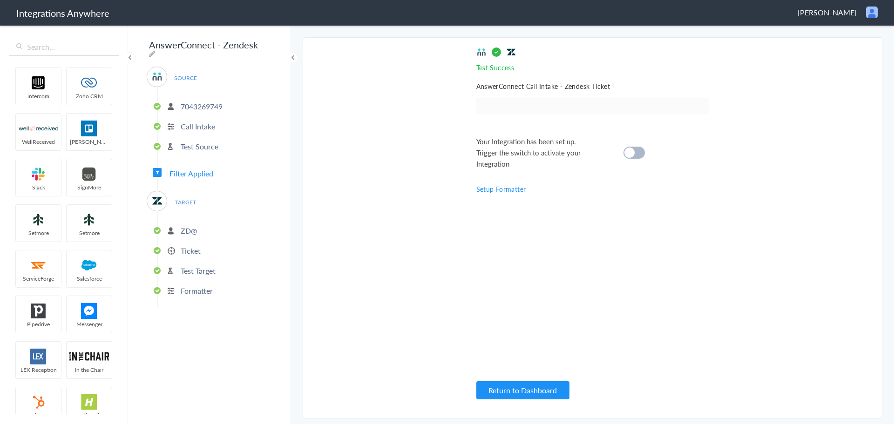
scroll to position [0, 0]
click at [635, 154] on div at bounding box center [634, 153] width 21 height 12
